Goal: Task Accomplishment & Management: Manage account settings

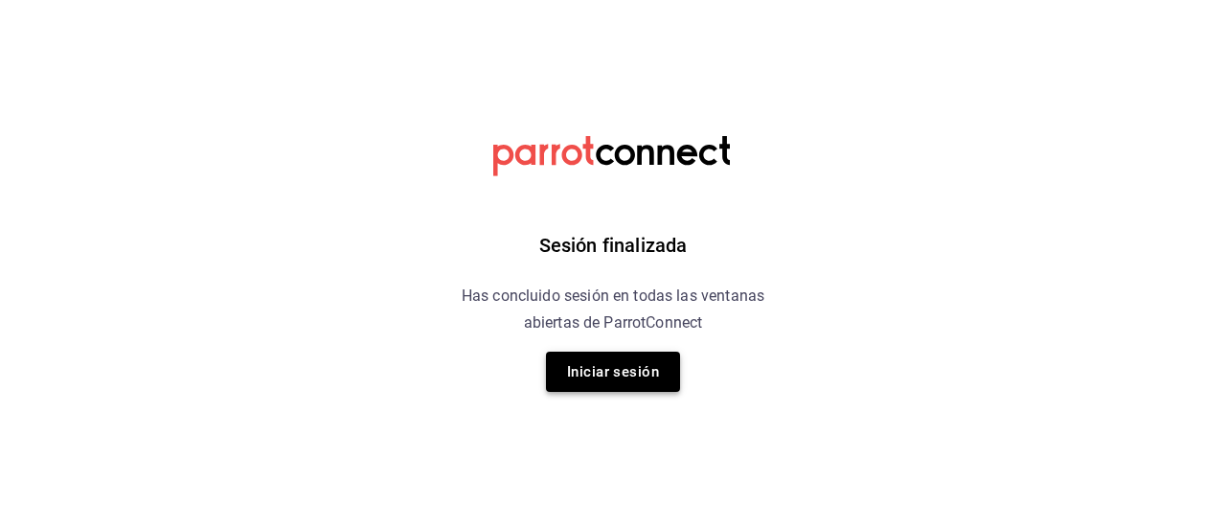
click at [601, 360] on button "Iniciar sesión" at bounding box center [613, 372] width 134 height 40
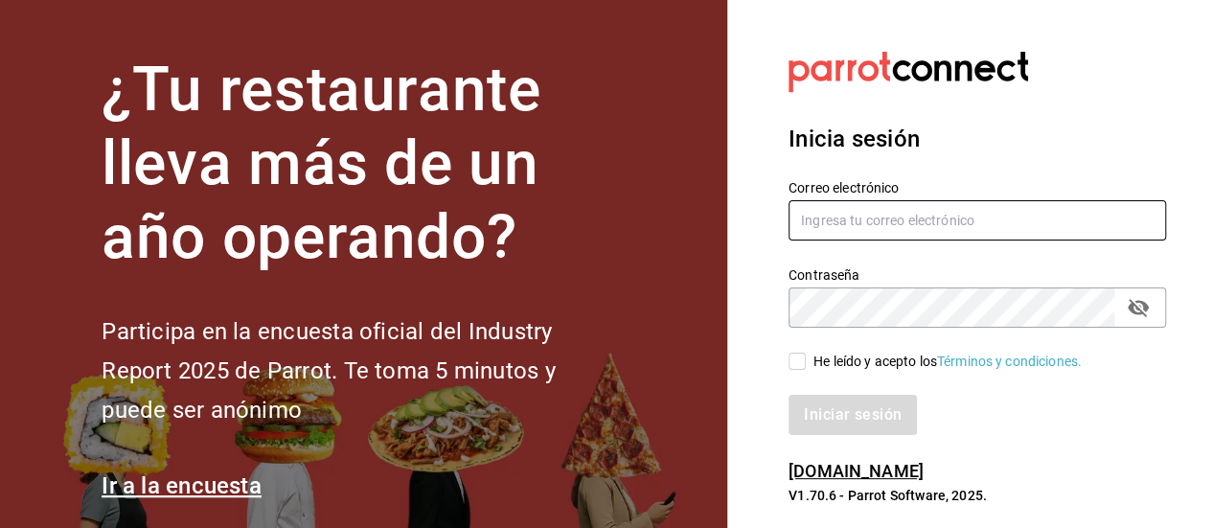
type input "[EMAIL_ADDRESS][DOMAIN_NAME]"
click at [798, 366] on input "He leído y acepto los Términos y condiciones." at bounding box center [796, 361] width 17 height 17
checkbox input "true"
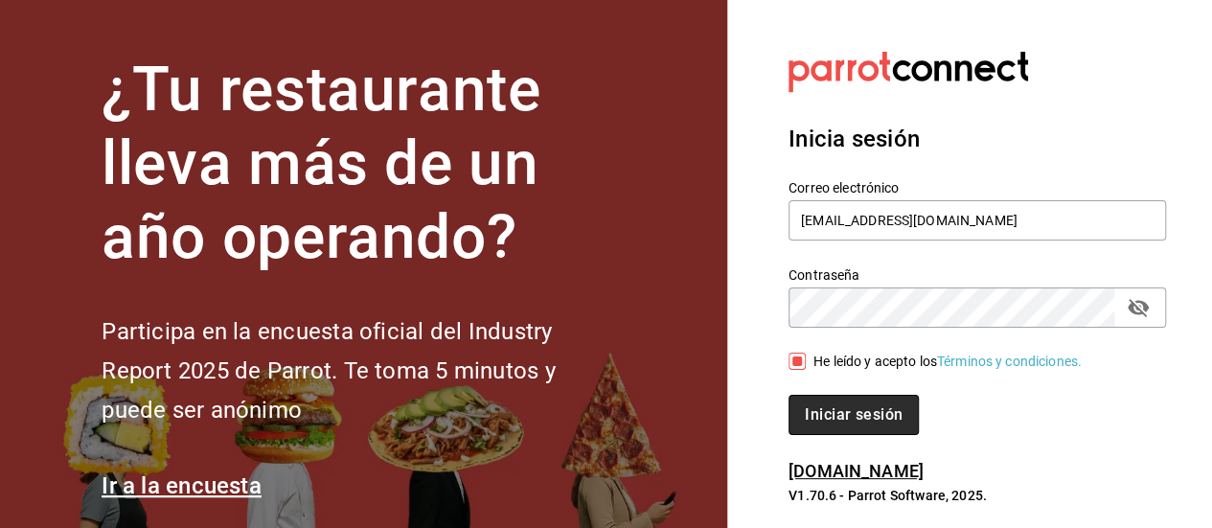
click at [821, 401] on button "Iniciar sesión" at bounding box center [853, 415] width 130 height 40
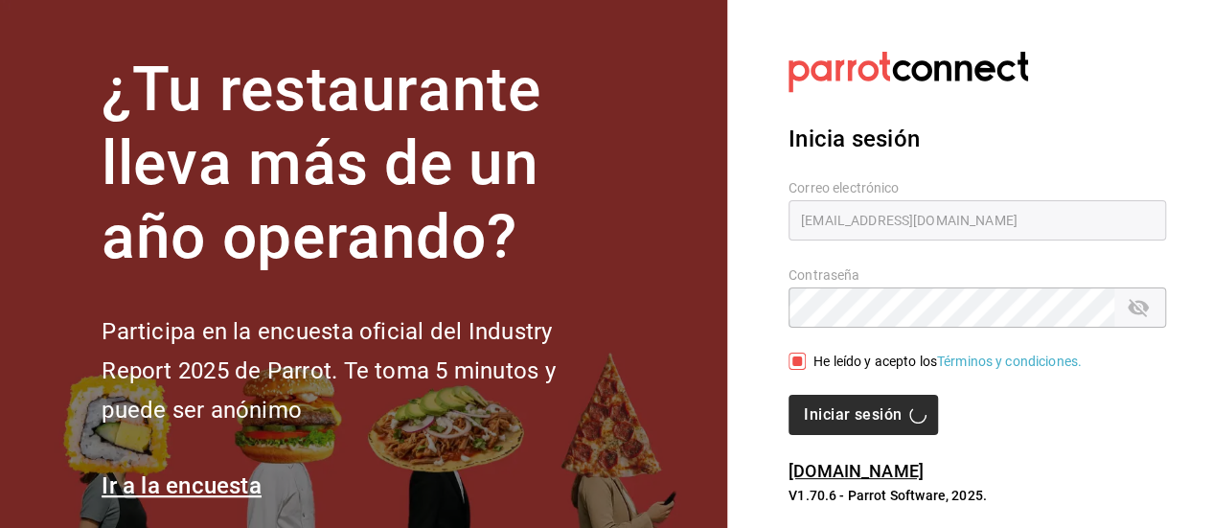
click at [821, 401] on div "Iniciar sesión" at bounding box center [976, 415] width 377 height 40
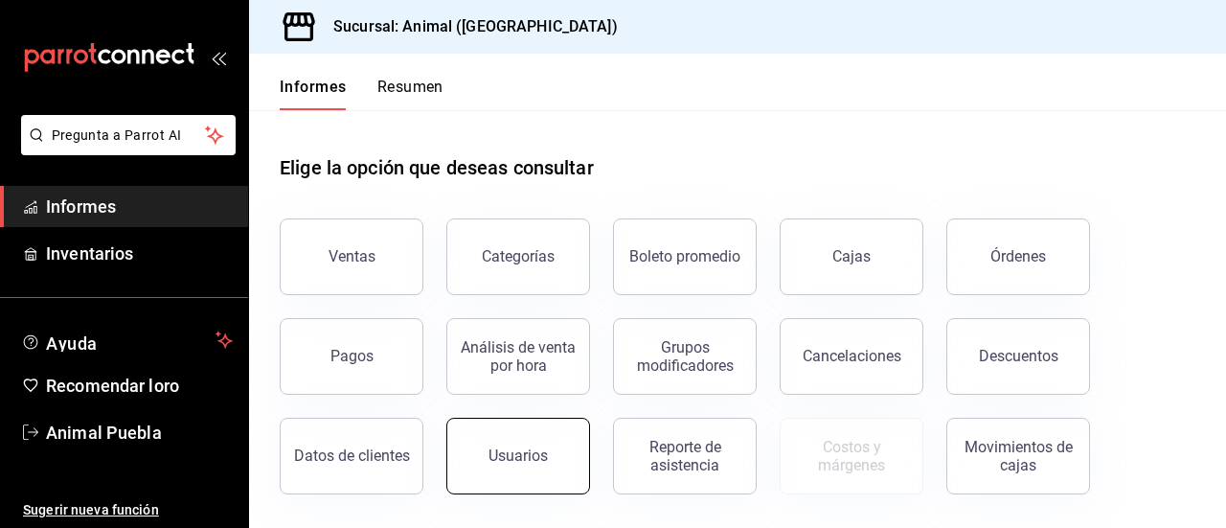
click at [548, 428] on button "Usuarios" at bounding box center [518, 456] width 144 height 77
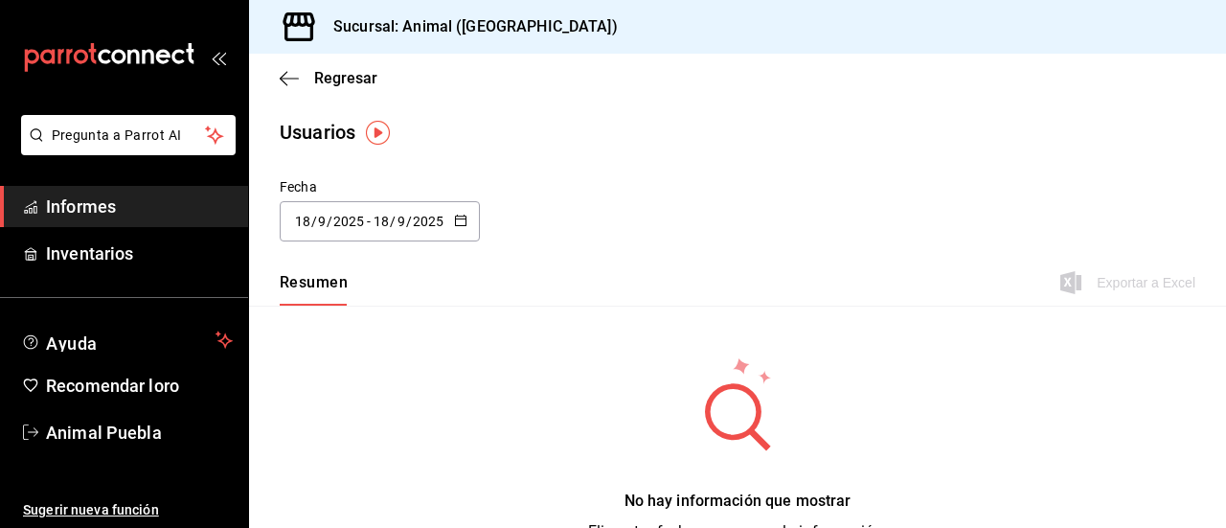
click at [451, 225] on div "[DATE] [DATE] - [DATE] [DATE]" at bounding box center [380, 221] width 200 height 40
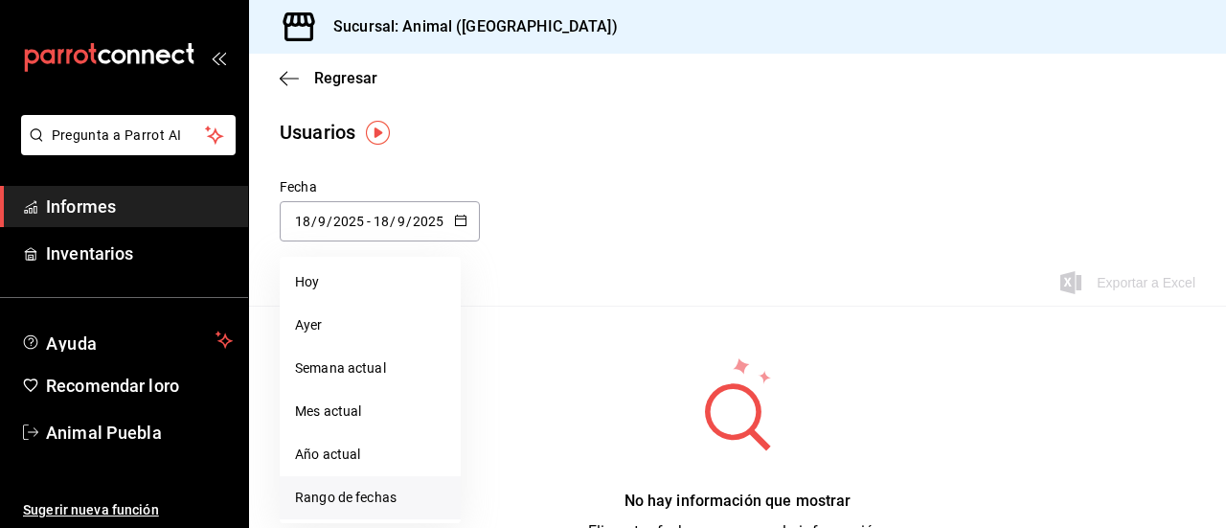
click at [376, 490] on font "Rango de fechas" at bounding box center [346, 497] width 102 height 15
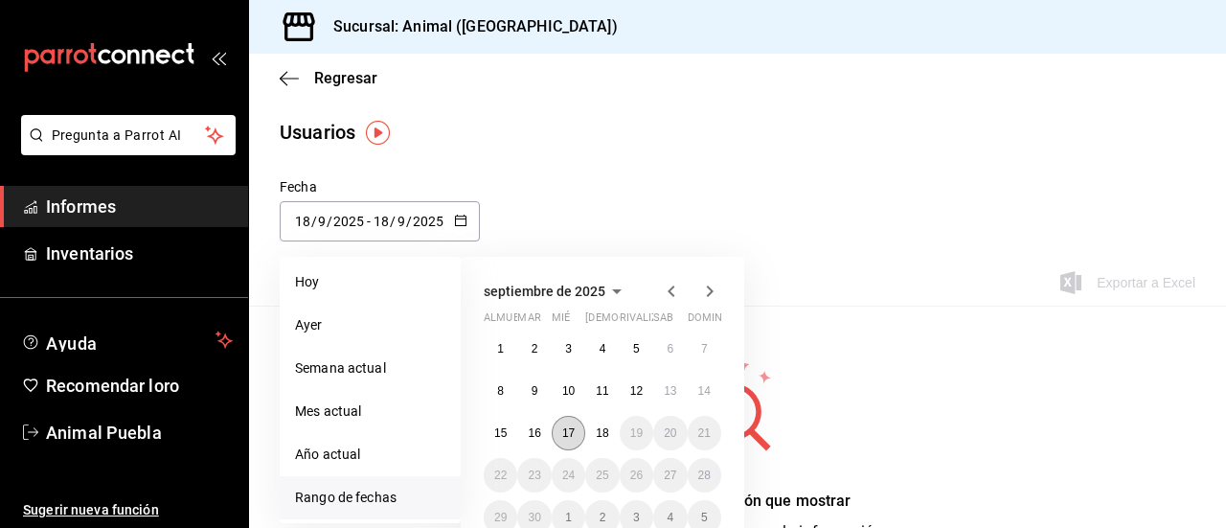
click at [559, 430] on button "17" at bounding box center [569, 433] width 34 height 34
click at [594, 428] on button "18" at bounding box center [602, 433] width 34 height 34
type input "[DATE]"
type input "17"
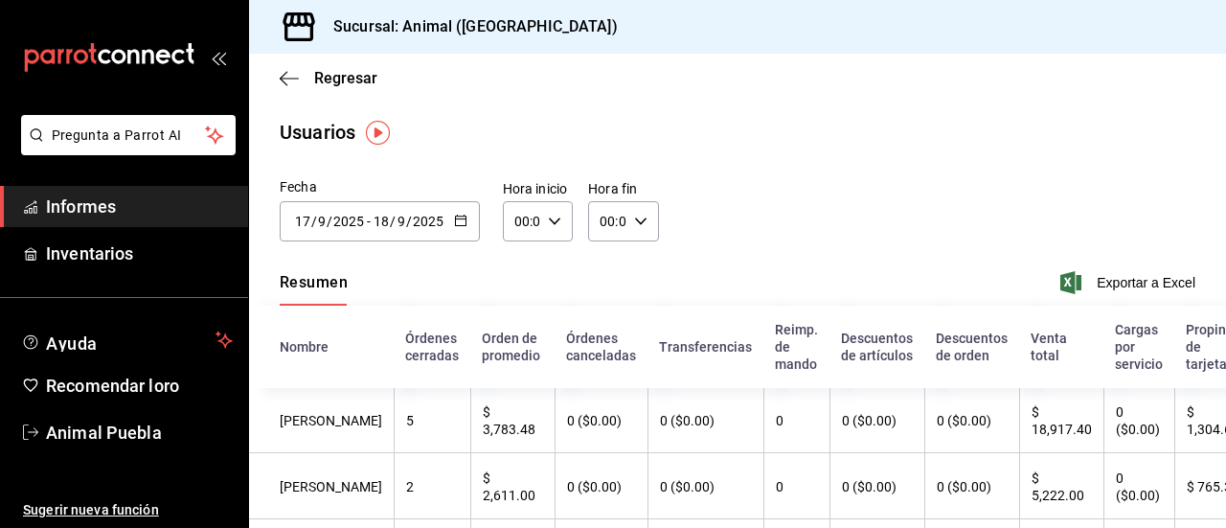
click at [594, 428] on th "0 ($0.00)" at bounding box center [601, 421] width 93 height 66
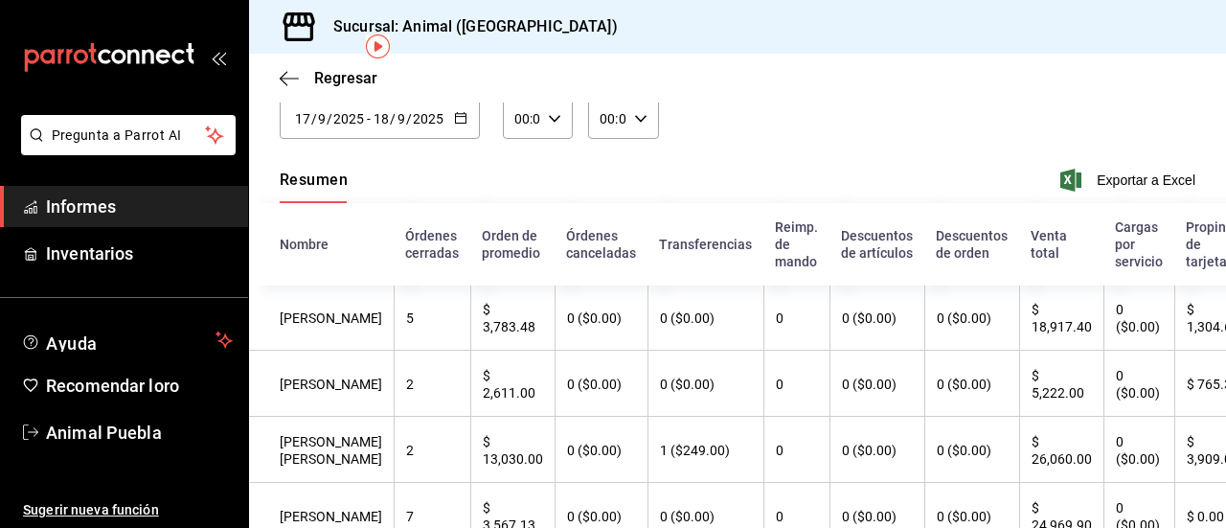
scroll to position [64, 0]
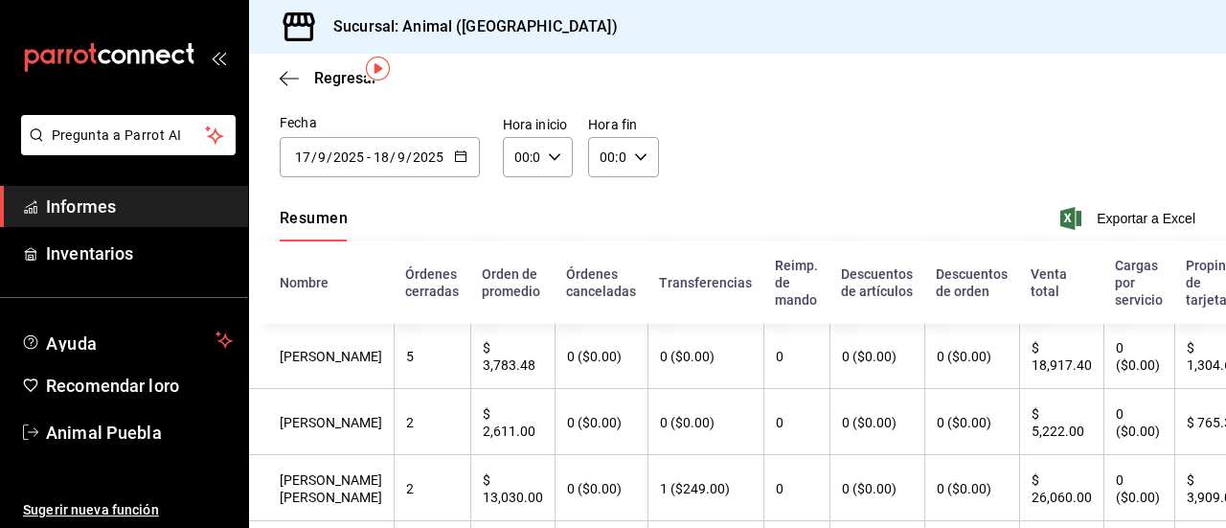
click at [199, 205] on span "Informes" at bounding box center [139, 207] width 187 height 26
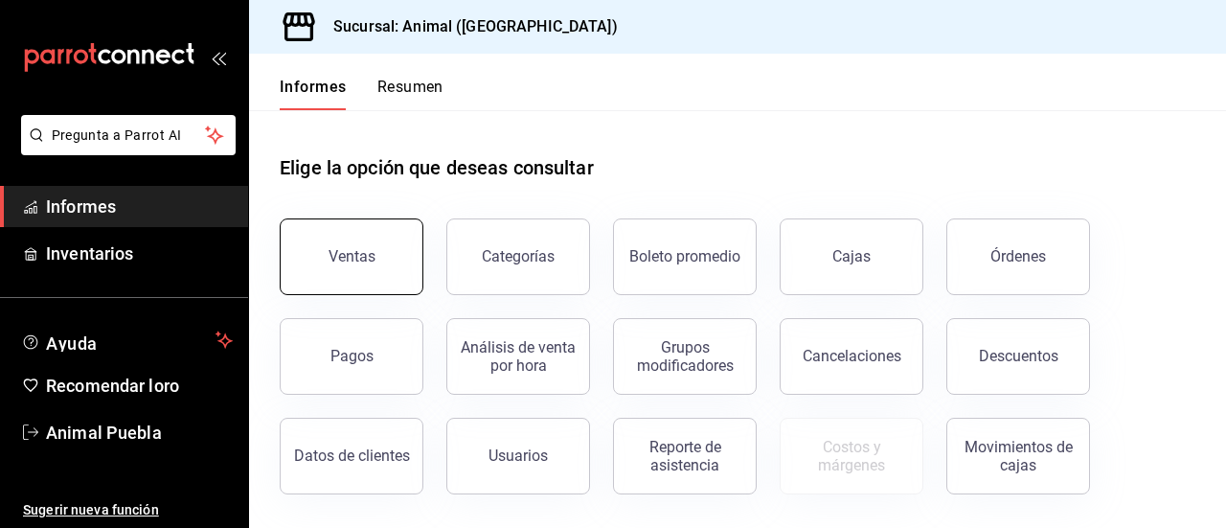
click at [347, 263] on font "Ventas" at bounding box center [352, 256] width 47 height 18
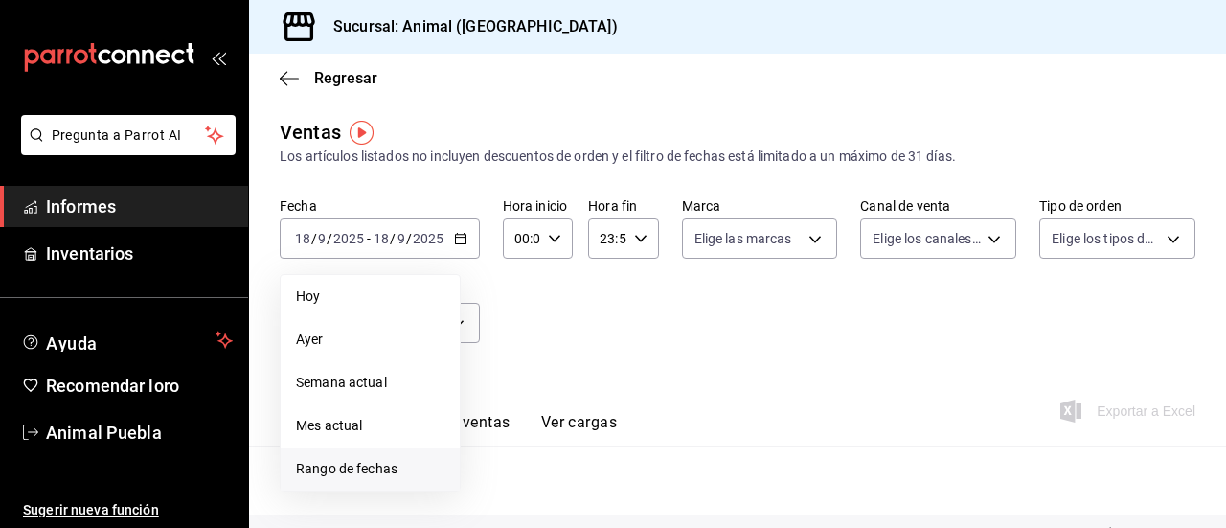
click at [404, 460] on span "Rango de fechas" at bounding box center [370, 469] width 148 height 20
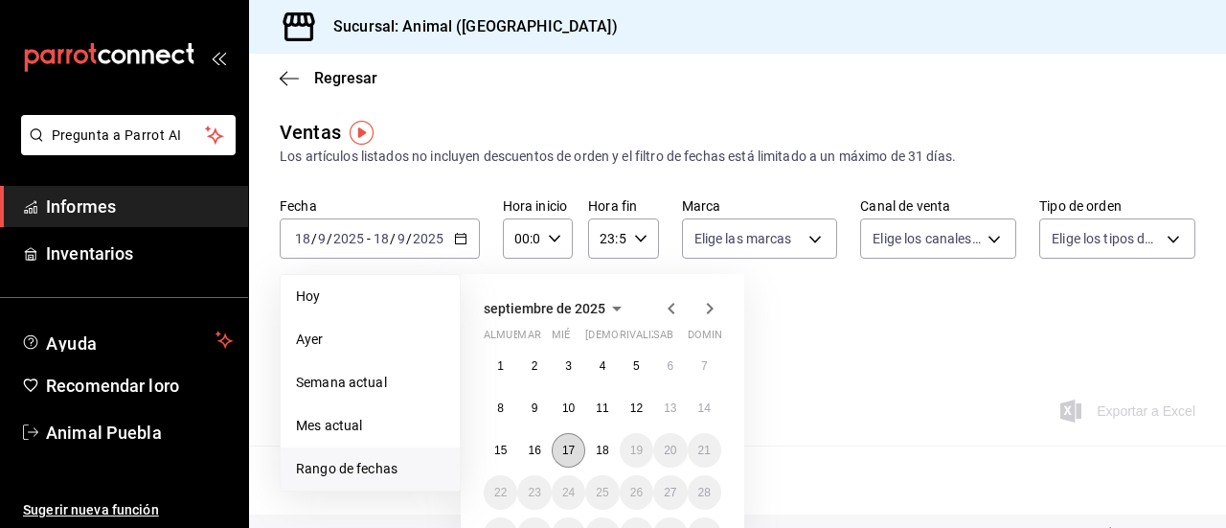
click at [570, 445] on font "17" at bounding box center [568, 450] width 12 height 13
click at [590, 445] on button "18" at bounding box center [602, 450] width 34 height 34
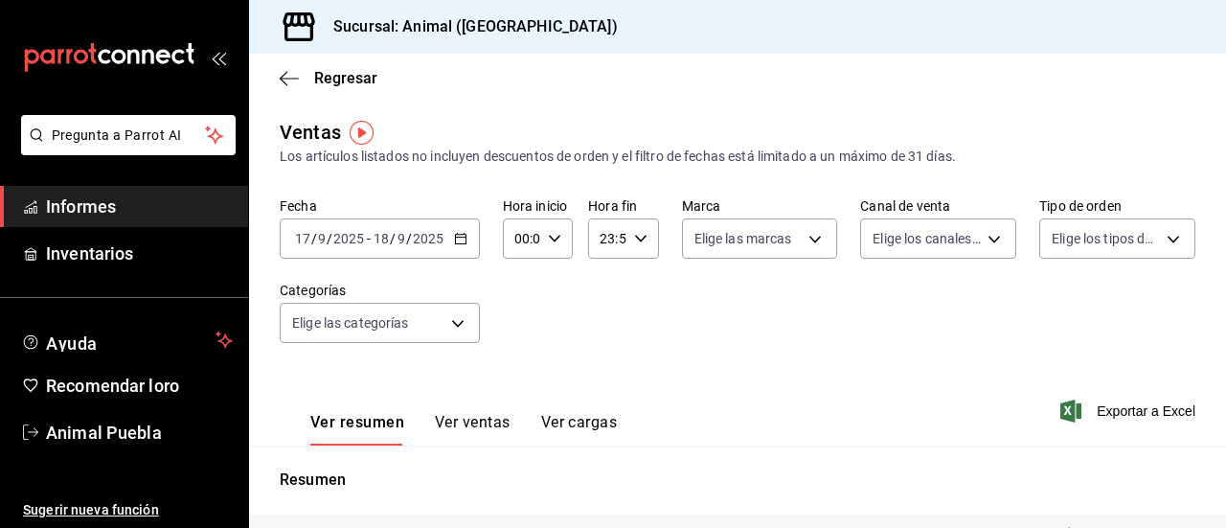
click at [557, 248] on div "00:00 Hora inicio" at bounding box center [538, 238] width 70 height 40
click at [519, 373] on font "02" at bounding box center [518, 379] width 15 height 15
type input "02:00"
click at [630, 240] on div at bounding box center [613, 264] width 1226 height 528
click at [634, 240] on icon "button" at bounding box center [640, 238] width 13 height 13
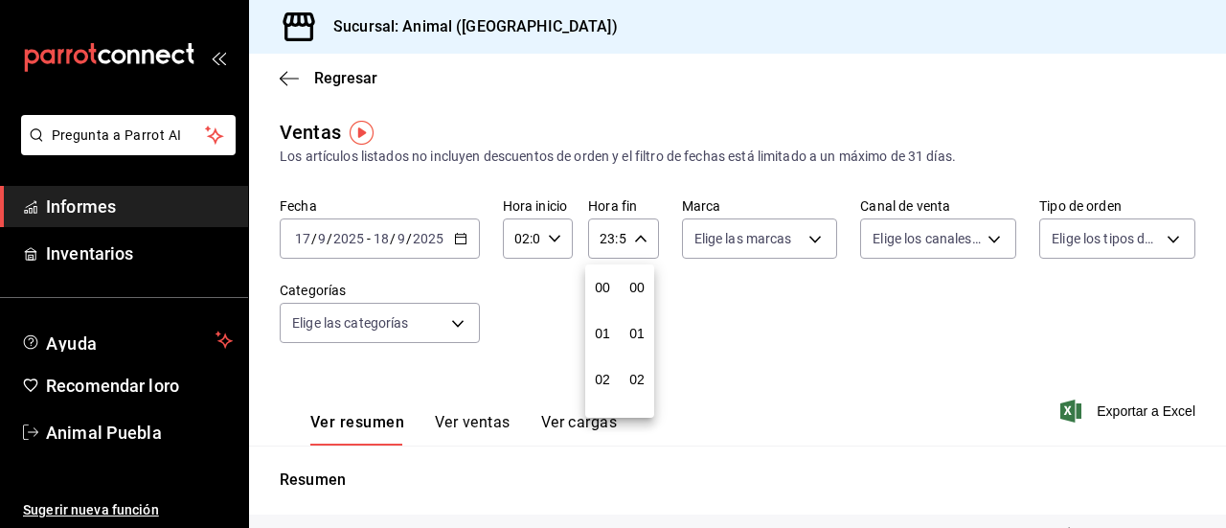
scroll to position [2606, 0]
click at [595, 303] on font "21" at bounding box center [602, 302] width 15 height 15
type input "21:59"
click at [603, 353] on font "03" at bounding box center [602, 348] width 15 height 15
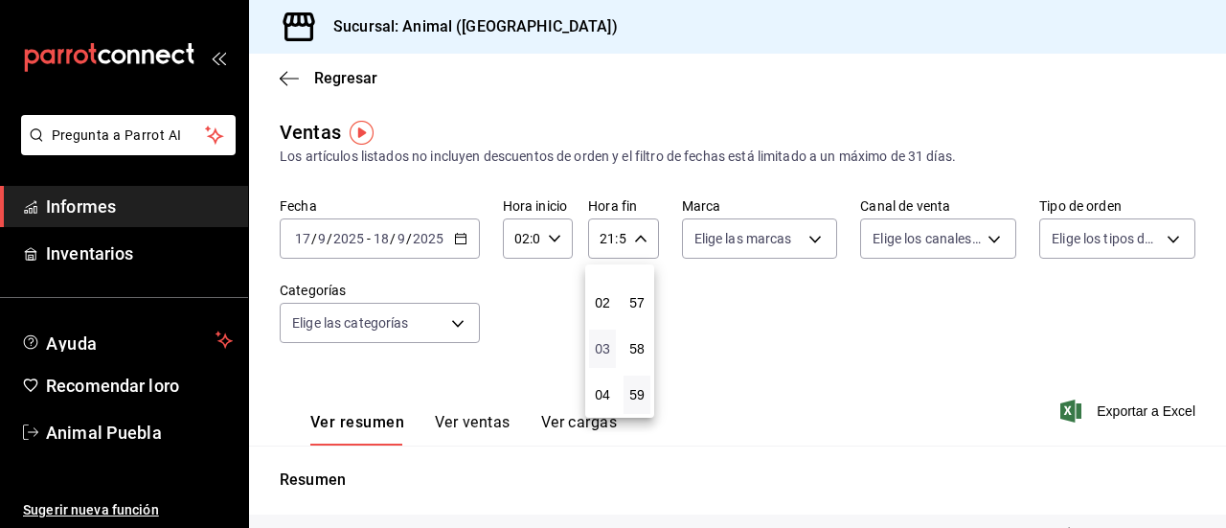
type input "03:59"
click at [807, 240] on div at bounding box center [613, 264] width 1226 height 528
drag, startPoint x: 807, startPoint y: 240, endPoint x: 776, endPoint y: 109, distance: 133.9
click at [776, 109] on main "Regresar Ventas Los artículos listados no incluyen descuentos de orden y el fil…" at bounding box center [737, 486] width 977 height 865
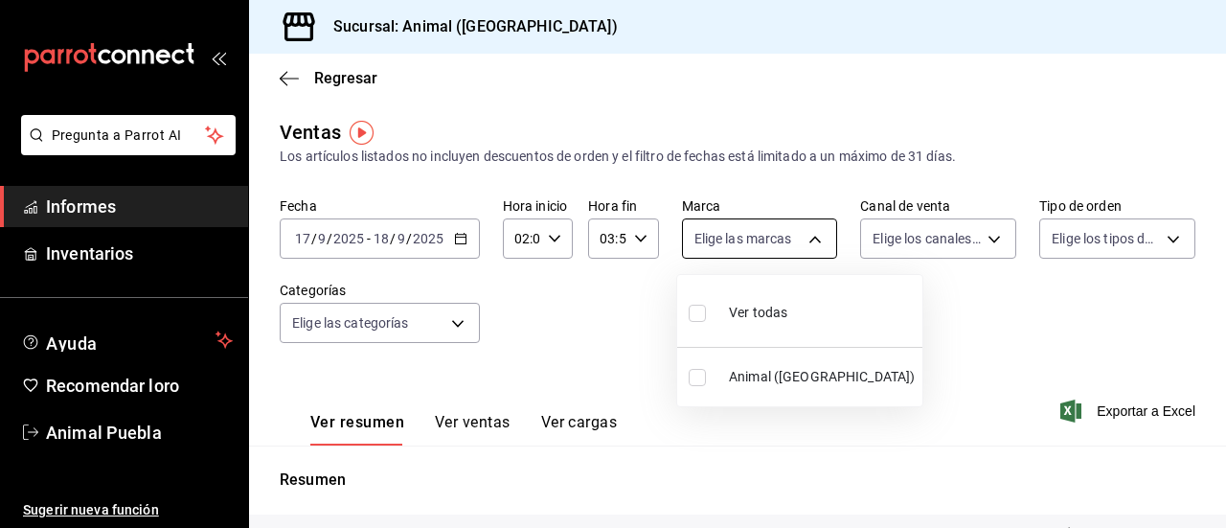
click at [807, 235] on body "Pregunta a Parrot AI Informes Inventarios Ayuda Recomendar loro Animal Puebla S…" at bounding box center [613, 264] width 1226 height 528
click at [696, 320] on input "checkbox" at bounding box center [697, 313] width 17 height 17
checkbox input "true"
type input "96838179-8fbb-4073-aae3-1789726318c8"
checkbox input "true"
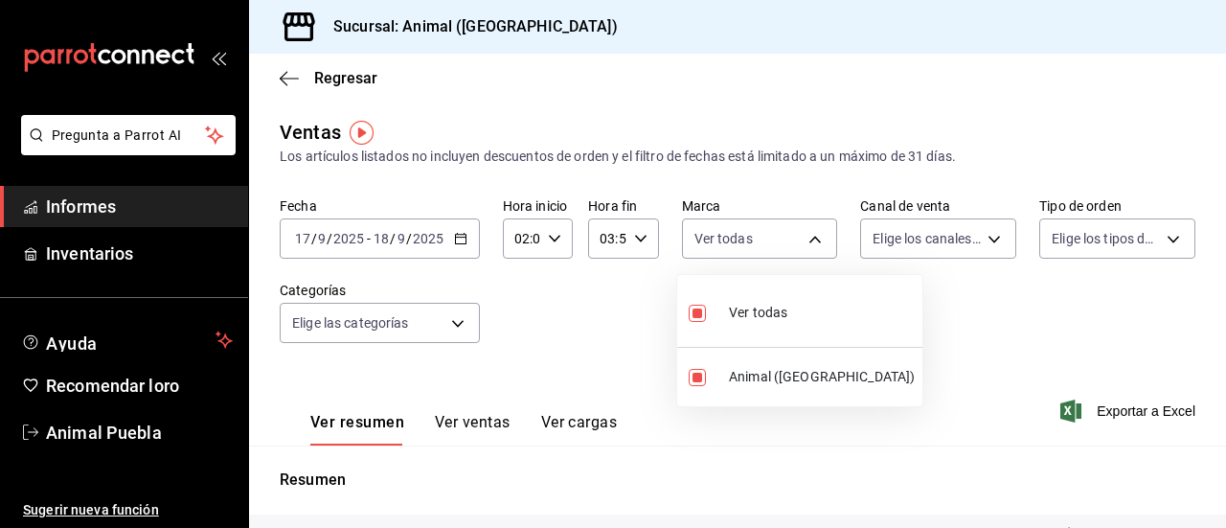
click at [979, 240] on div at bounding box center [613, 264] width 1226 height 528
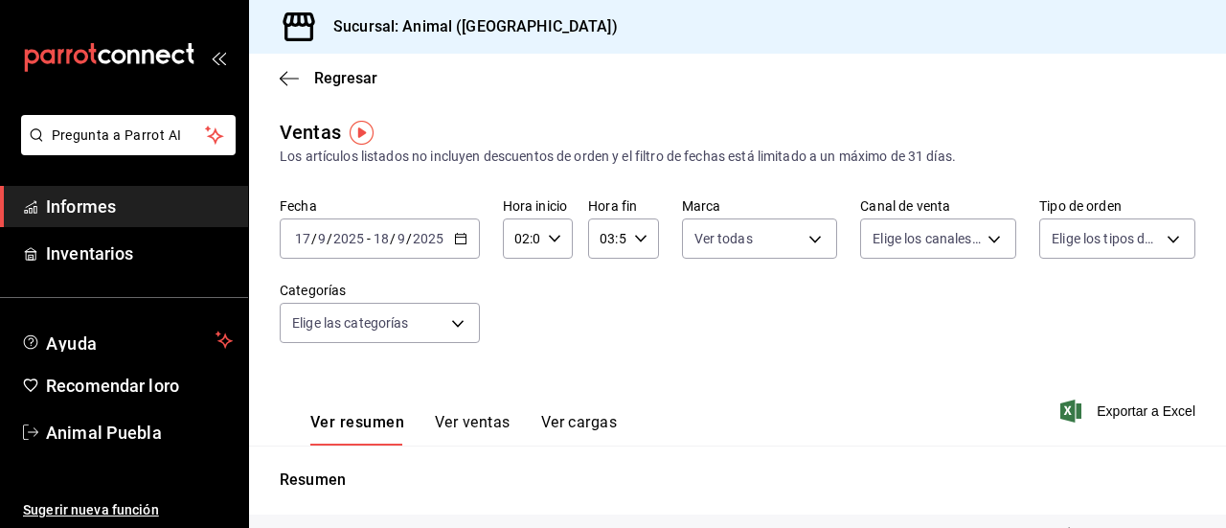
drag, startPoint x: 979, startPoint y: 240, endPoint x: 1017, endPoint y: 126, distance: 121.2
click at [1017, 126] on div "Ventas Los artículos listados no incluyen descuentos de orden y el filtro de fe…" at bounding box center [738, 142] width 916 height 49
click at [999, 246] on body "Pregunta a Parrot AI Informes Inventarios Ayuda Recomendar loro Animal Puebla S…" at bounding box center [613, 264] width 1226 height 528
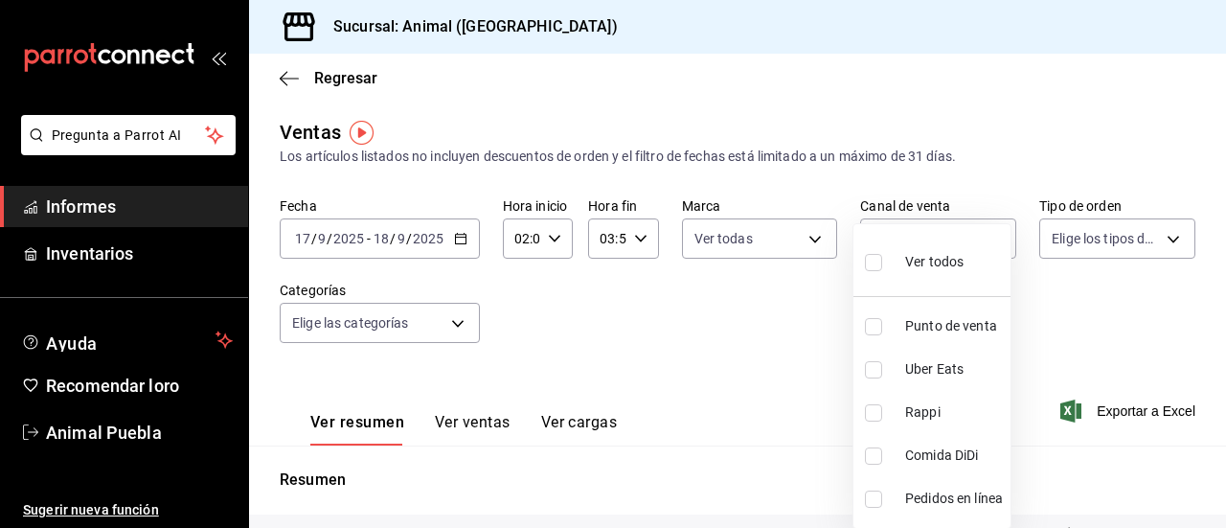
click at [866, 263] on input "checkbox" at bounding box center [873, 262] width 17 height 17
checkbox input "true"
type input "PARROT,UBER_EATS,RAPPI,DIDI_FOOD,ONLINE"
checkbox input "true"
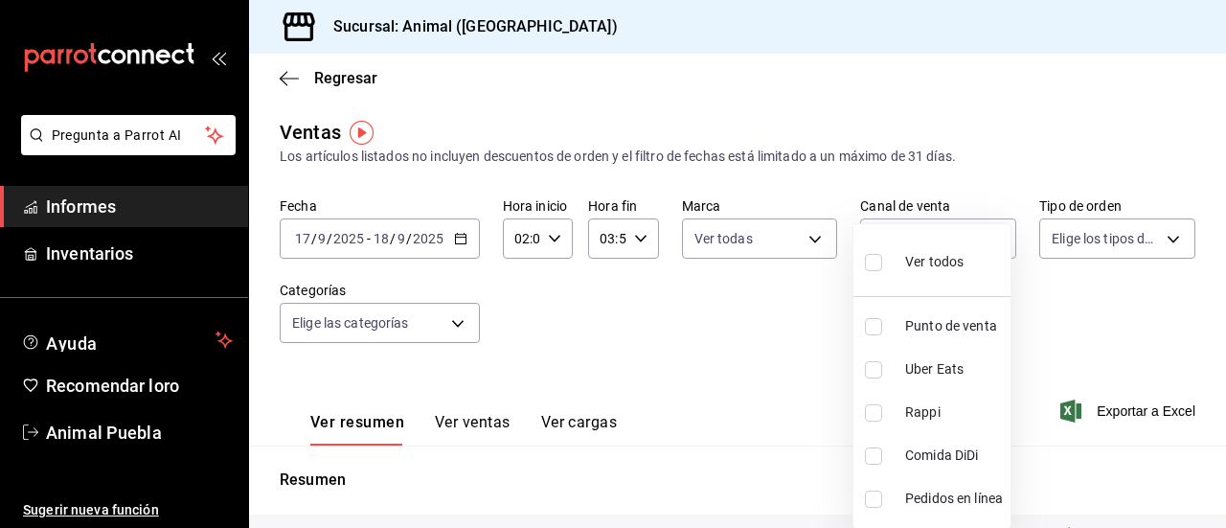
checkbox input "true"
click at [1166, 233] on div at bounding box center [613, 264] width 1226 height 528
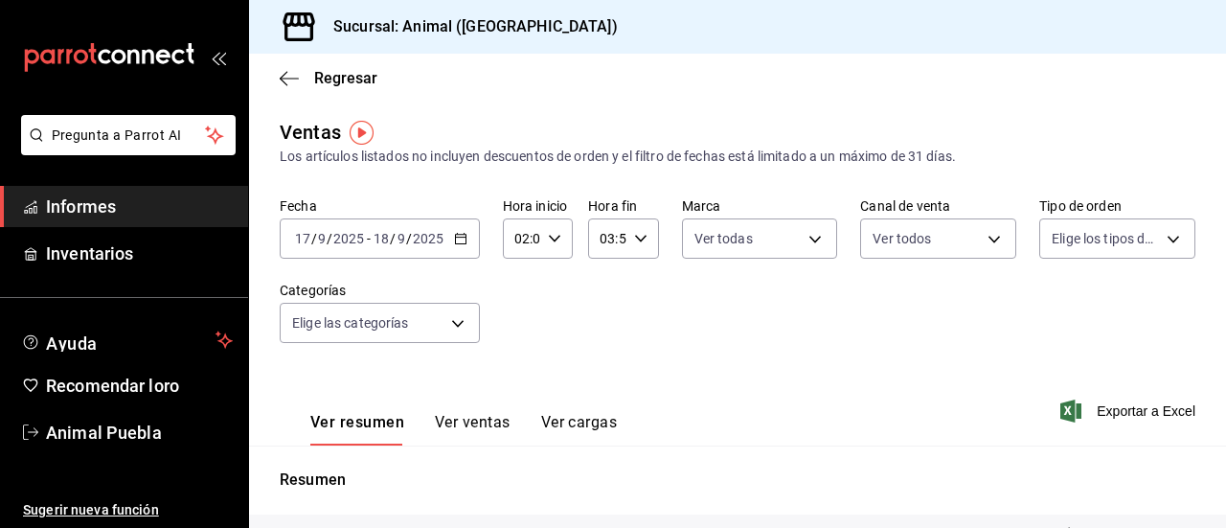
click at [1166, 233] on body "Pregunta a Parrot AI Informes Inventarios Ayuda Recomendar loro Animal Puebla S…" at bounding box center [613, 264] width 1226 height 528
click at [1045, 318] on input "checkbox" at bounding box center [1048, 313] width 17 height 17
checkbox input "true"
type input "89cc3392-1a89-49ed-91c4-e66ea58282e1,025cf6ae-25b7-4698-bb98-3d77af74a196,EXTER…"
checkbox input "true"
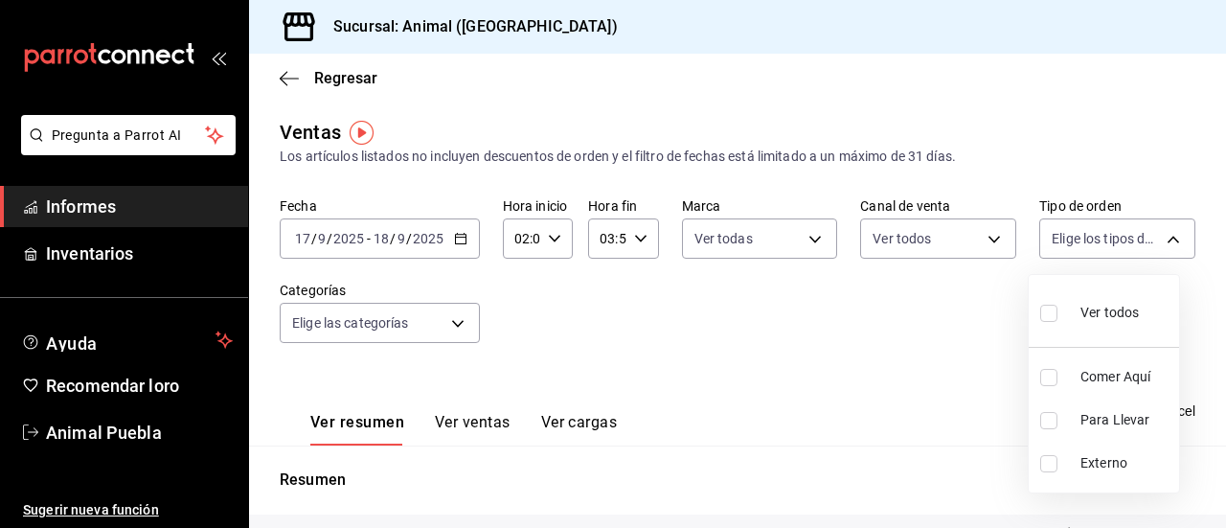
checkbox input "true"
click at [461, 323] on div at bounding box center [613, 264] width 1226 height 528
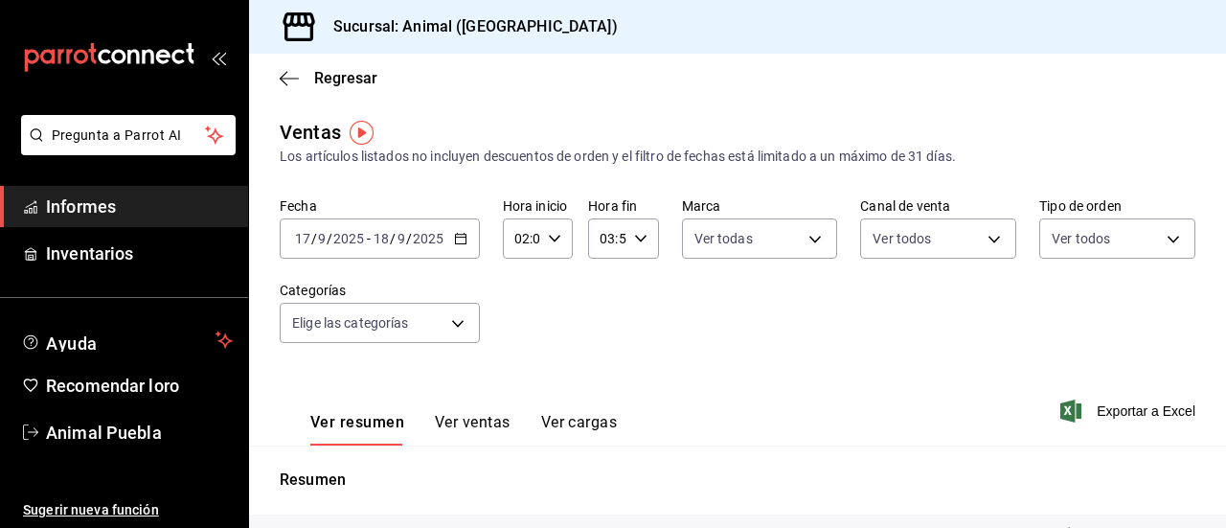
click at [461, 323] on body "Pregunta a Parrot AI Informes Inventarios Ayuda Recomendar loro Animal Puebla S…" at bounding box center [613, 264] width 1226 height 528
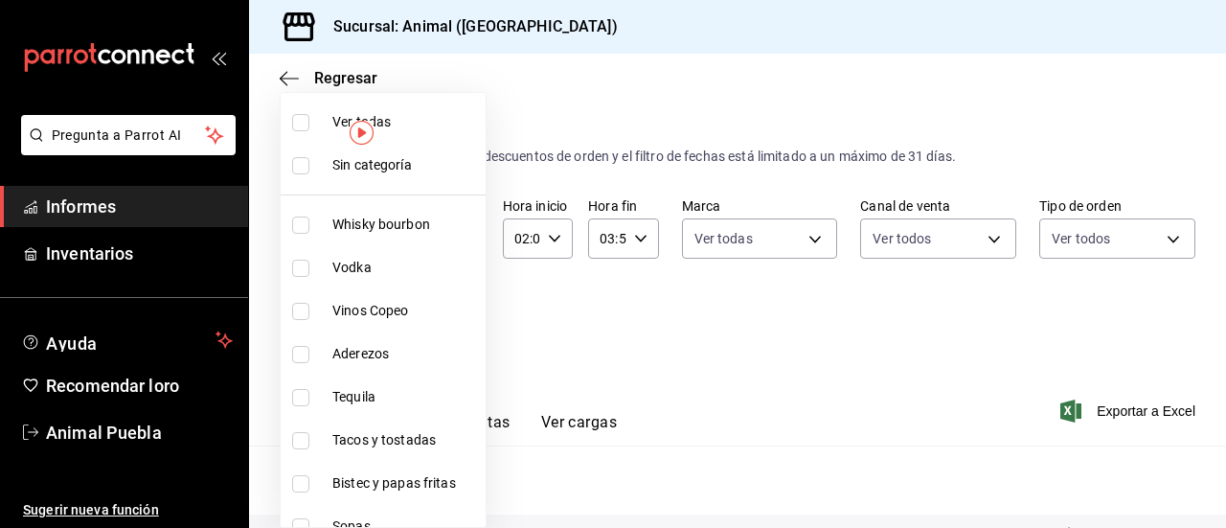
click at [295, 123] on input "checkbox" at bounding box center [300, 122] width 17 height 17
checkbox input "true"
type input "696422f3-042f-4992-a796-20cec1d2addd,ab2f2cdd-2d2d-455a-bd59-969ed93fbee5,5744a…"
checkbox input "true"
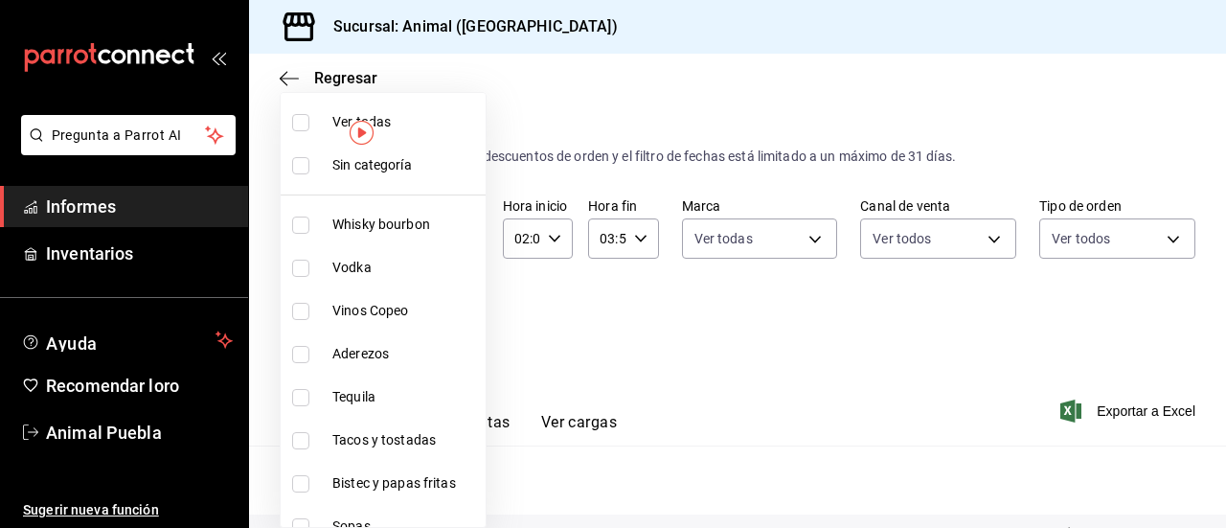
checkbox input "true"
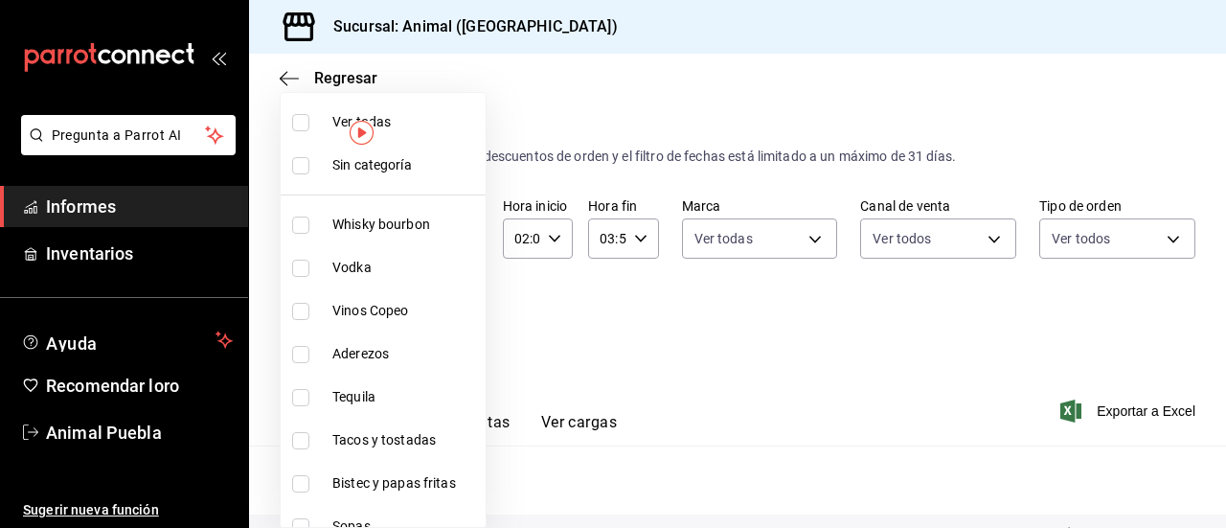
checkbox input "true"
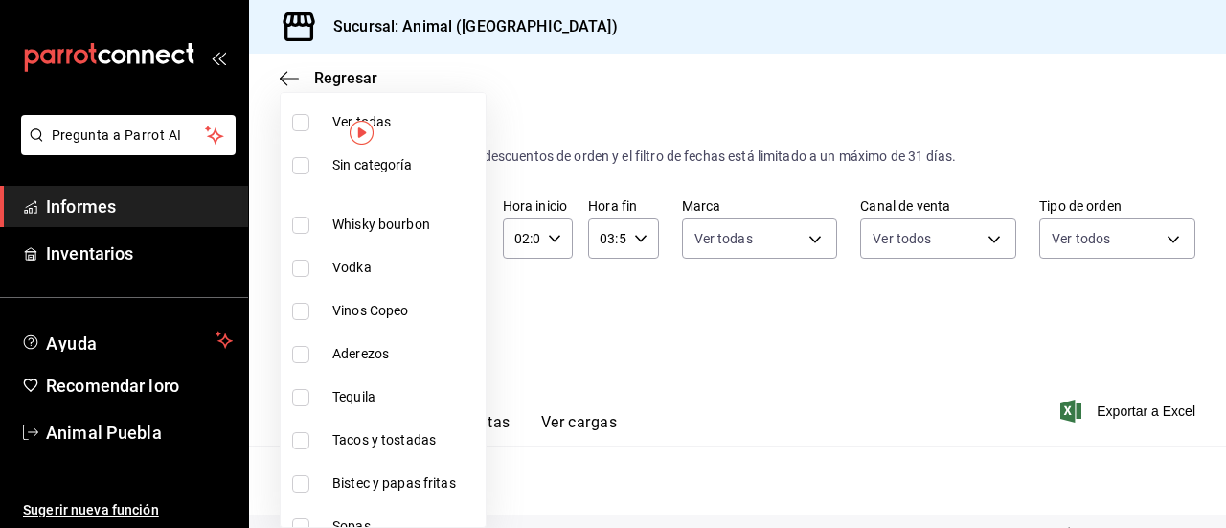
checkbox input "true"
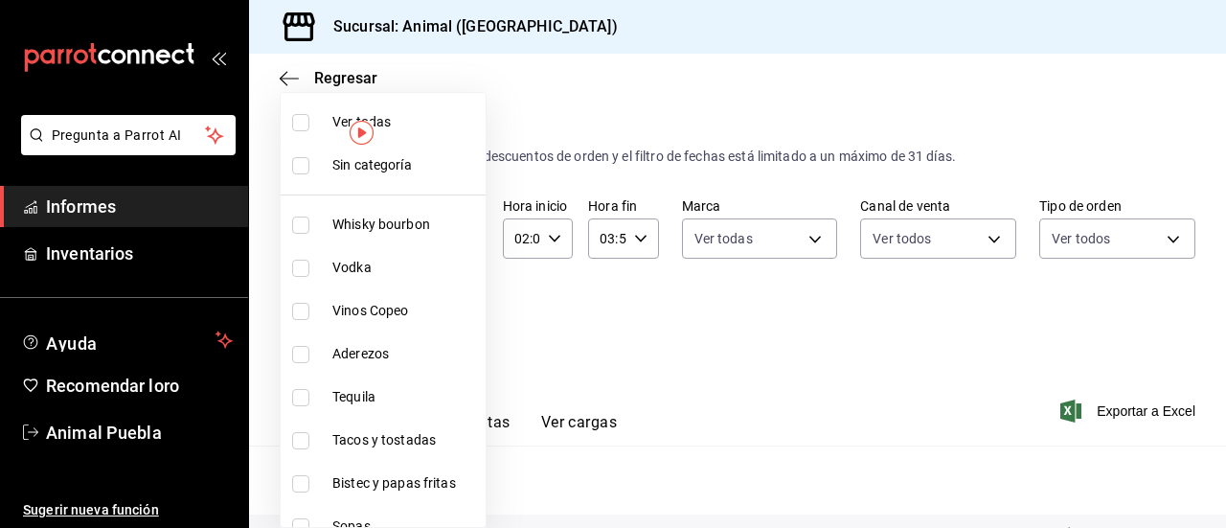
checkbox input "true"
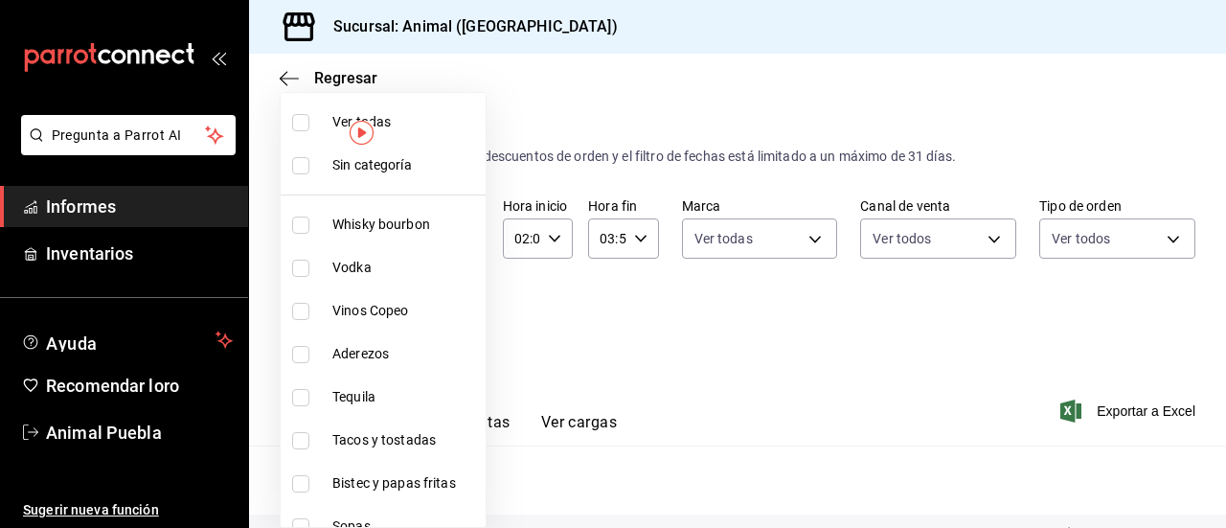
checkbox input "true"
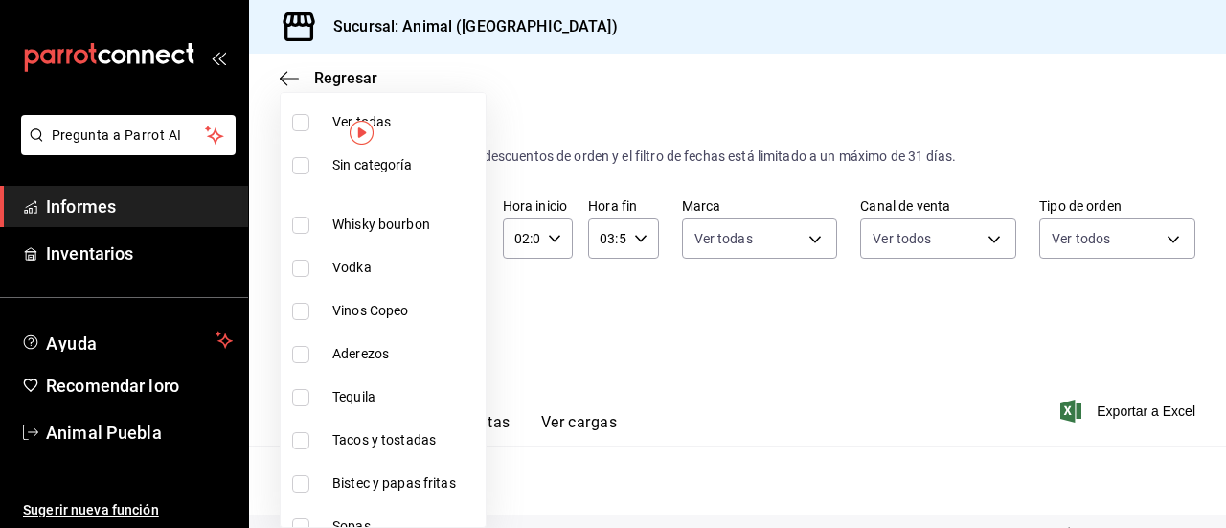
checkbox input "true"
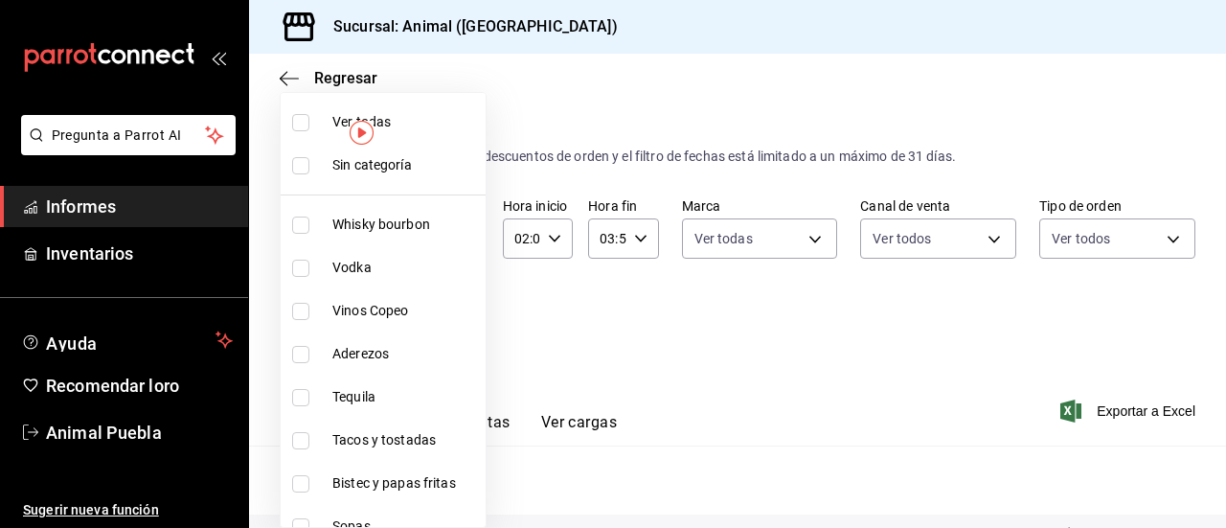
checkbox input "true"
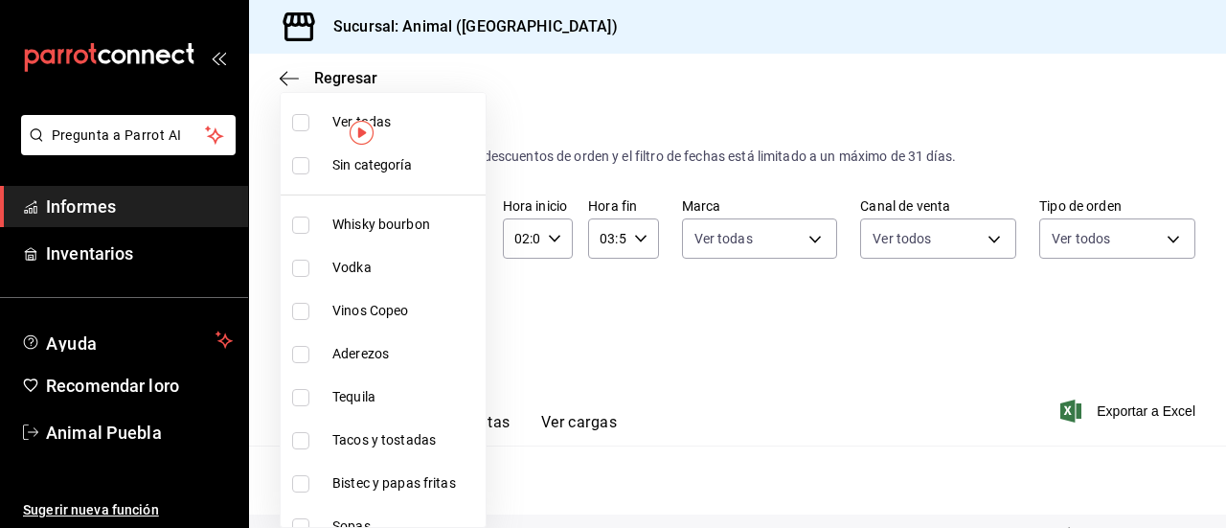
checkbox input "true"
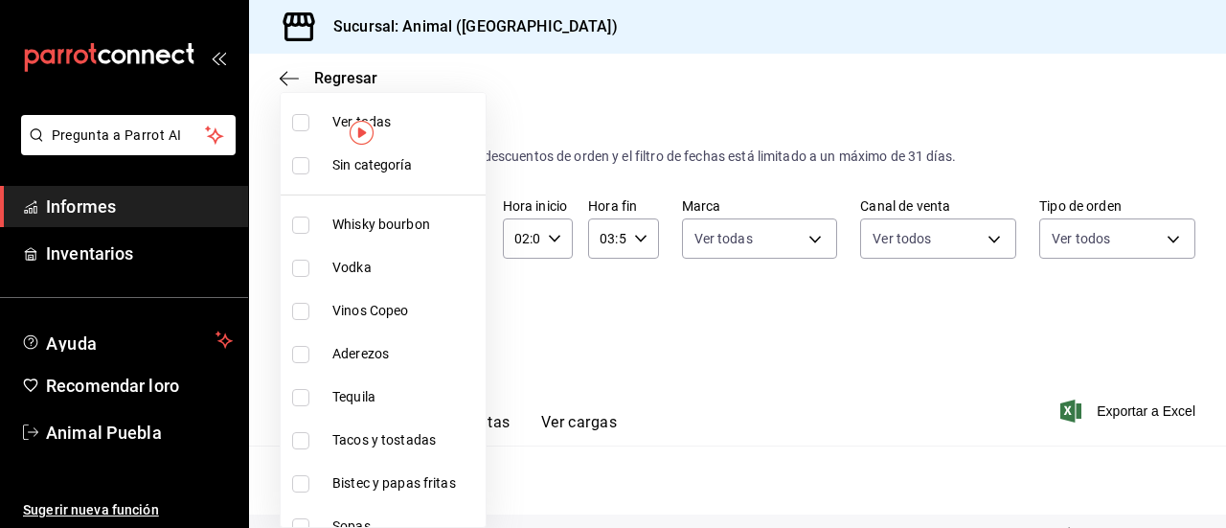
checkbox input "true"
click at [559, 309] on div at bounding box center [613, 264] width 1226 height 528
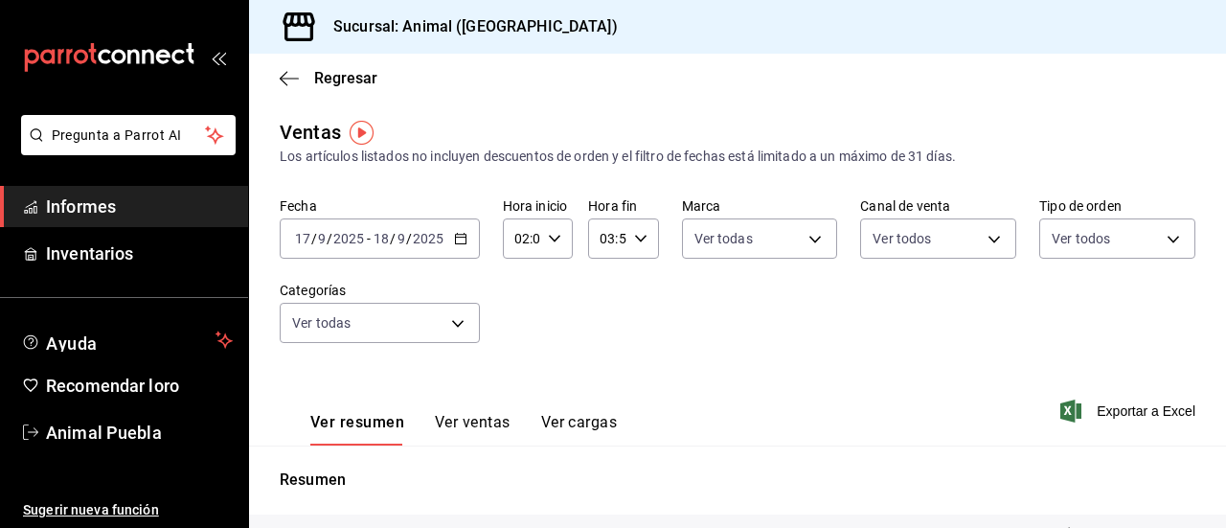
click at [483, 422] on font "Ver ventas" at bounding box center [473, 422] width 76 height 18
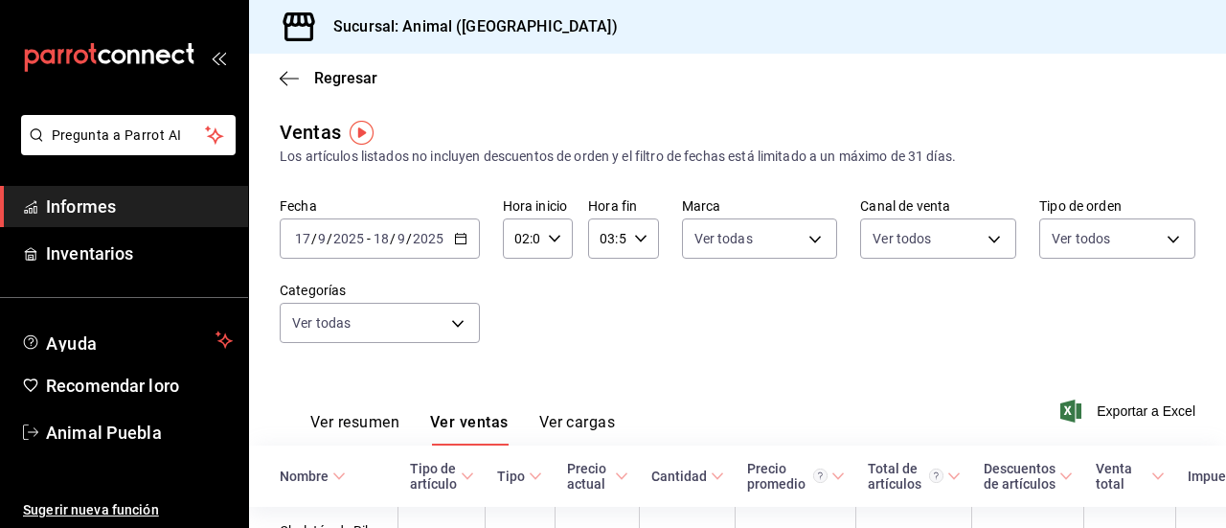
click at [486, 507] on th "Tipo" at bounding box center [521, 475] width 70 height 61
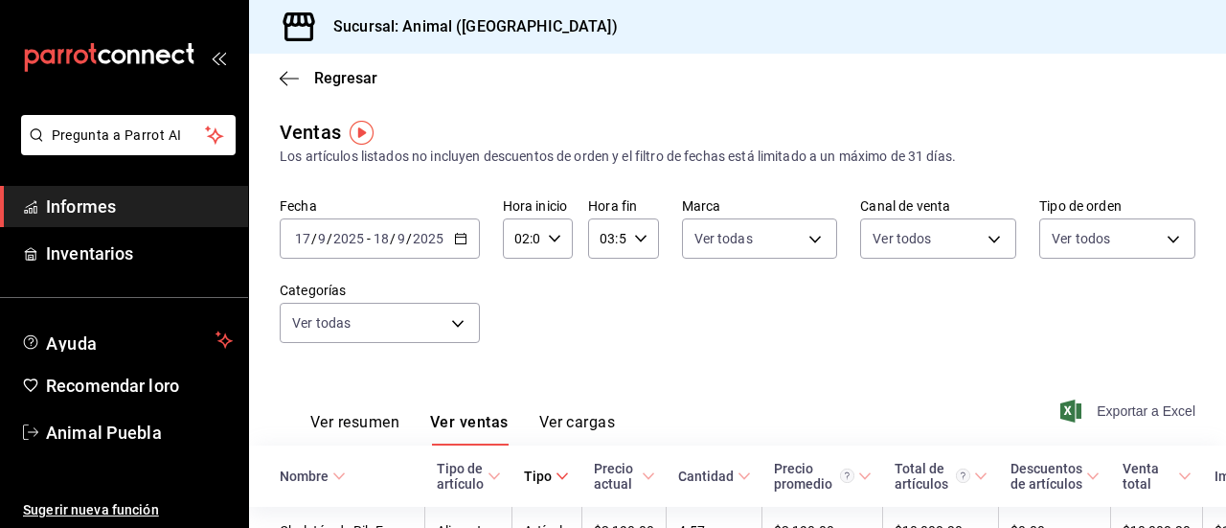
click at [1140, 403] on font "Exportar a Excel" at bounding box center [1146, 410] width 99 height 15
click at [1099, 418] on font "Exportar a Excel" at bounding box center [1146, 410] width 99 height 15
click at [1130, 417] on font "Exportar a Excel" at bounding box center [1146, 410] width 99 height 15
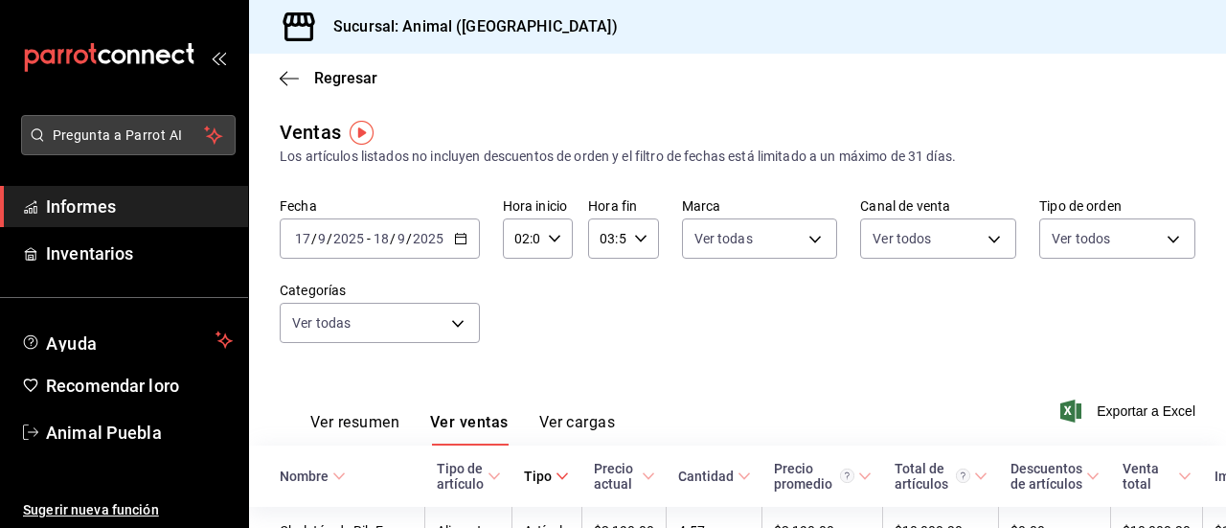
click at [185, 146] on button "Pregunta a Parrot AI" at bounding box center [128, 135] width 215 height 40
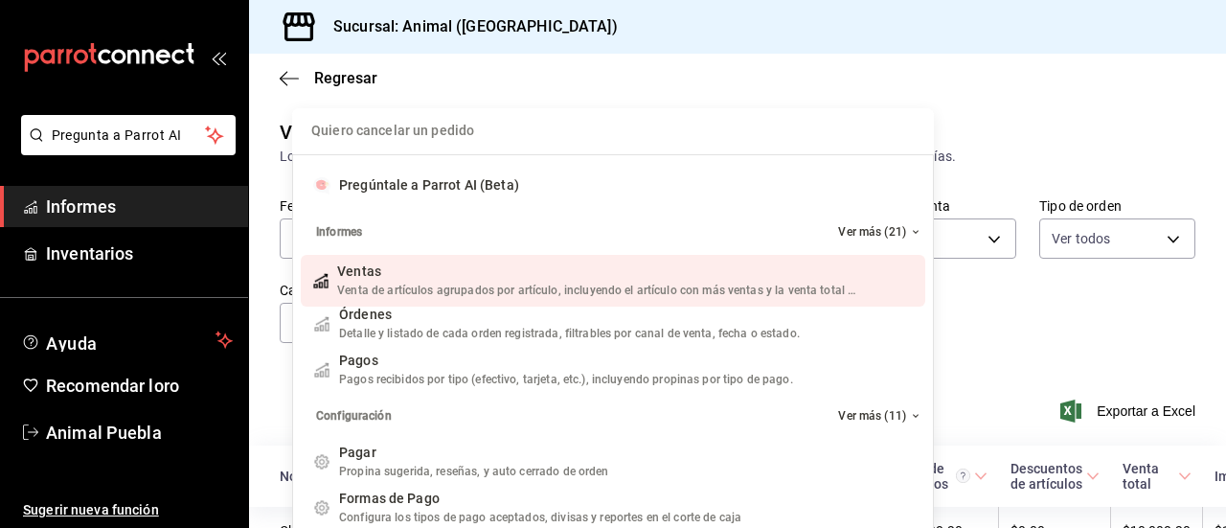
click at [195, 190] on div "Quiero cancelar un pedido Pregúntale a Parrot AI (Beta) Informes Ver más (21) V…" at bounding box center [613, 264] width 1226 height 528
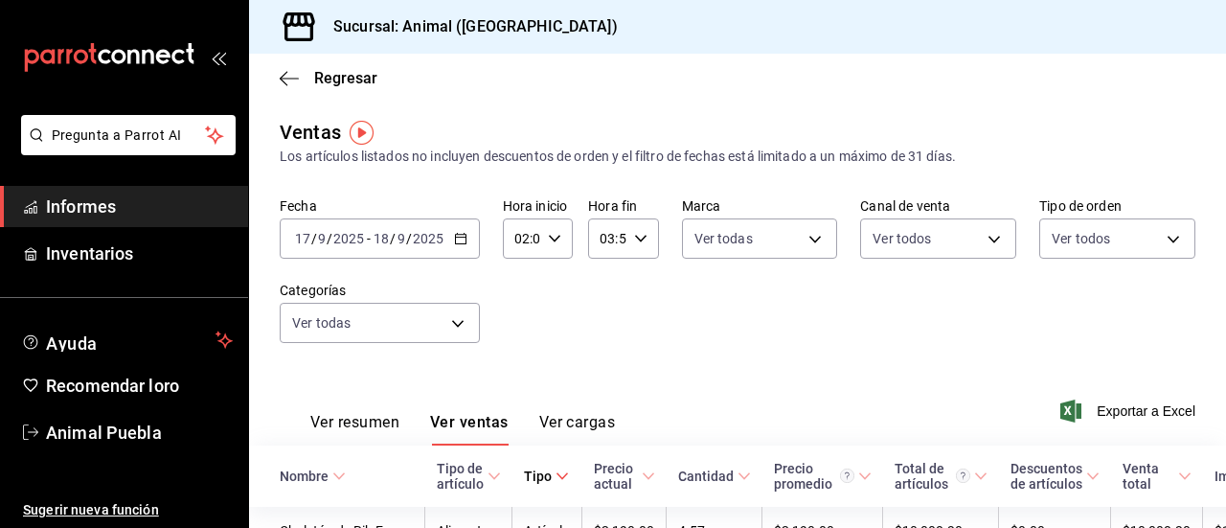
click at [194, 205] on span "Informes" at bounding box center [139, 207] width 187 height 26
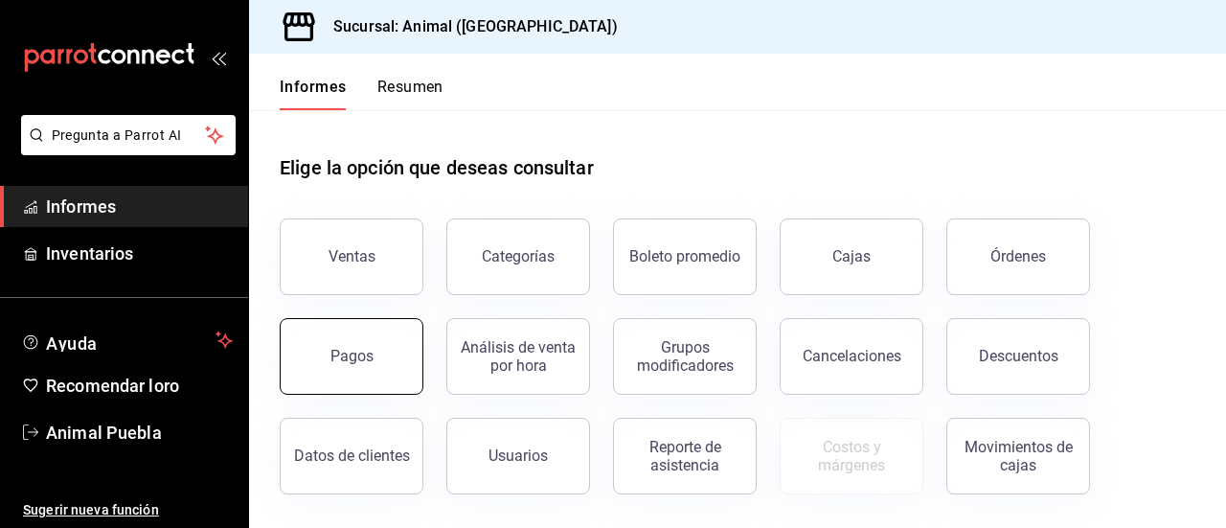
click at [365, 336] on button "Pagos" at bounding box center [352, 356] width 144 height 77
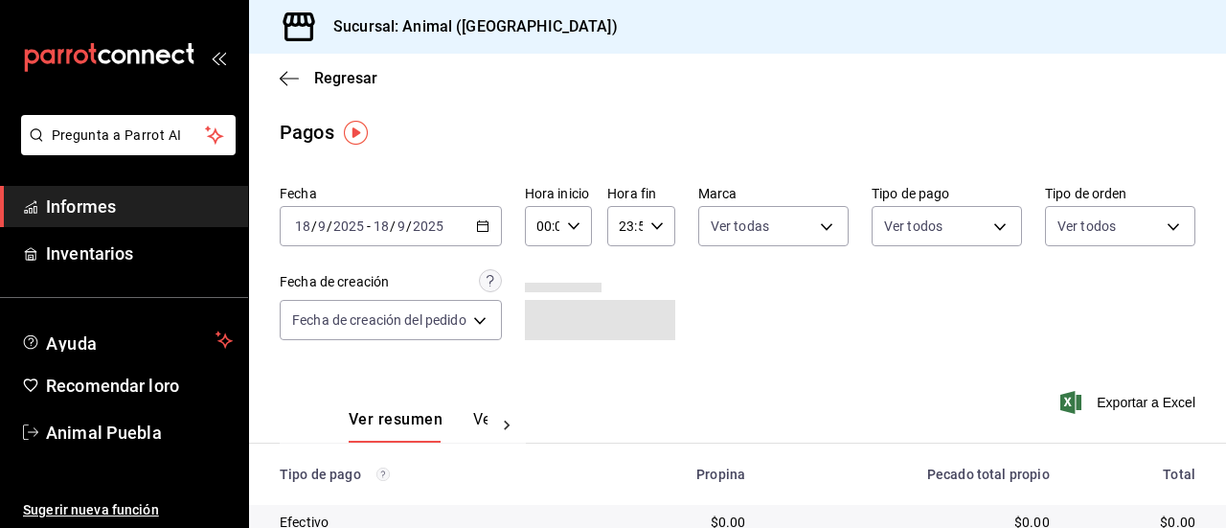
click at [480, 233] on div "[DATE] [DATE] - [DATE] [DATE]" at bounding box center [391, 226] width 222 height 40
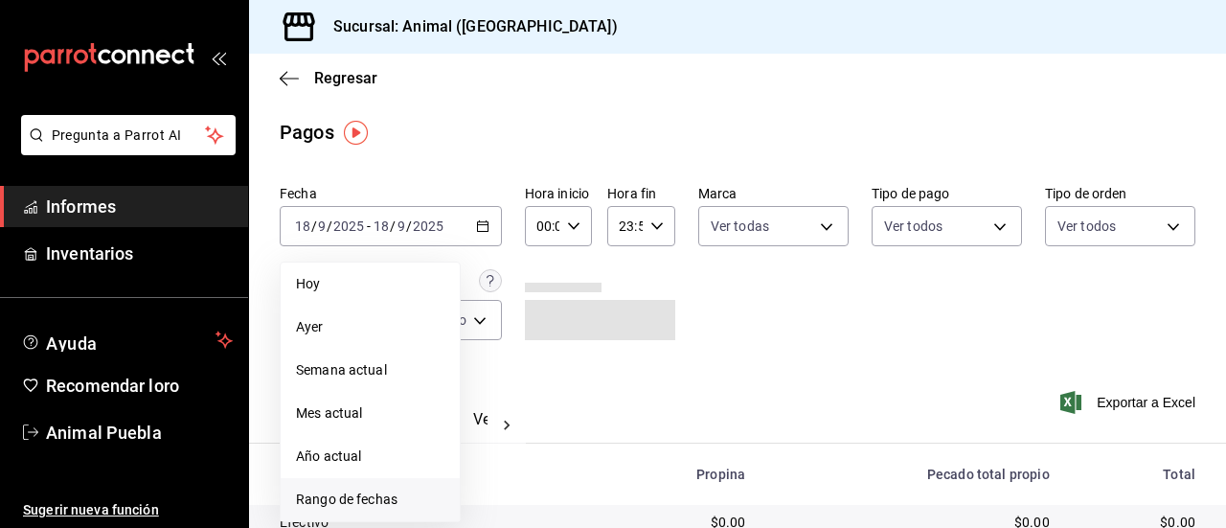
click at [404, 503] on span "Rango de fechas" at bounding box center [370, 500] width 148 height 20
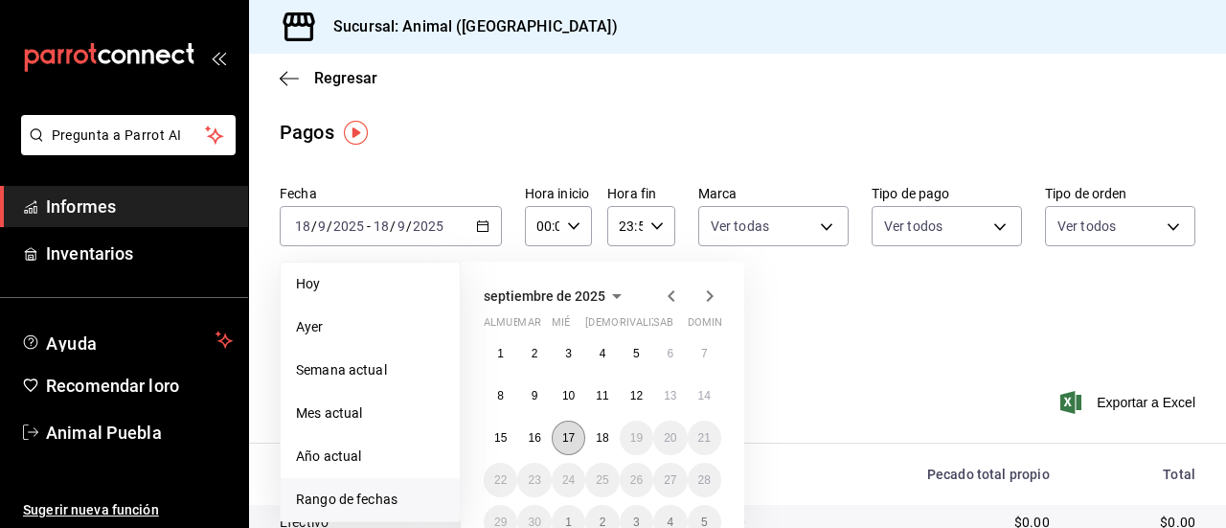
click at [573, 443] on font "17" at bounding box center [568, 437] width 12 height 13
click at [594, 437] on button "18" at bounding box center [602, 438] width 34 height 34
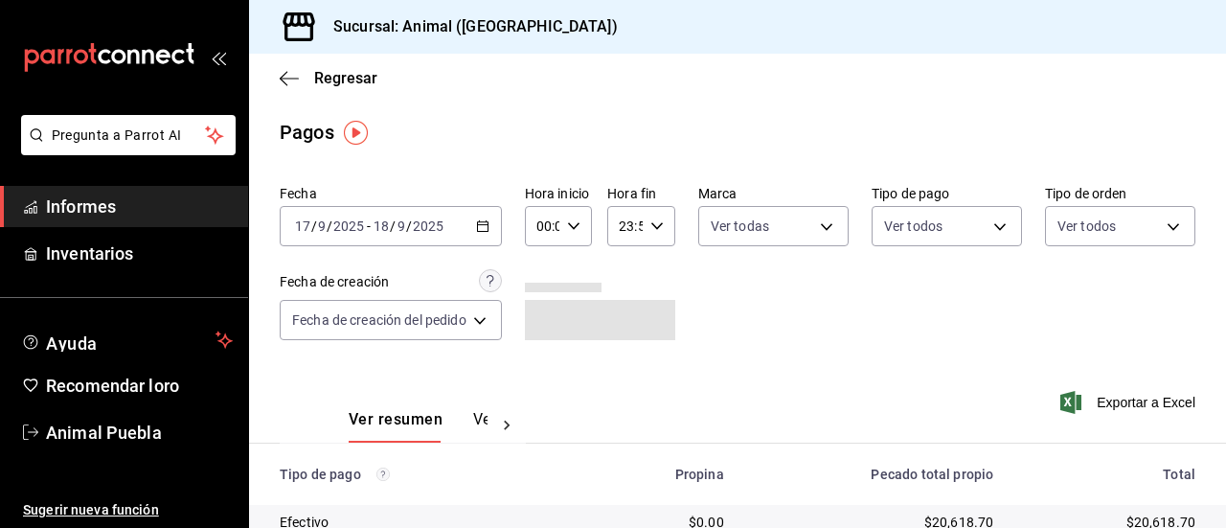
click at [573, 225] on icon "button" at bounding box center [573, 225] width 13 height 13
click at [543, 356] on button "02" at bounding box center [544, 367] width 25 height 38
type input "02:00"
click at [660, 225] on div at bounding box center [613, 264] width 1226 height 528
click at [660, 225] on icon "button" at bounding box center [657, 225] width 13 height 13
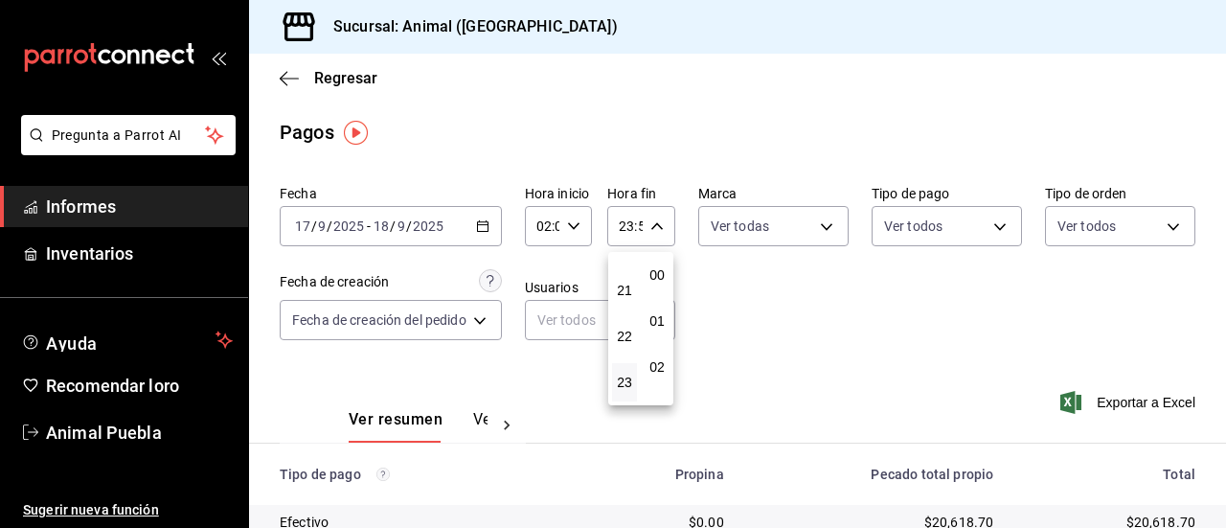
scroll to position [2606, 0]
click at [622, 274] on button "21" at bounding box center [624, 290] width 25 height 38
type input "21:59"
click at [618, 275] on button "03" at bounding box center [624, 267] width 25 height 38
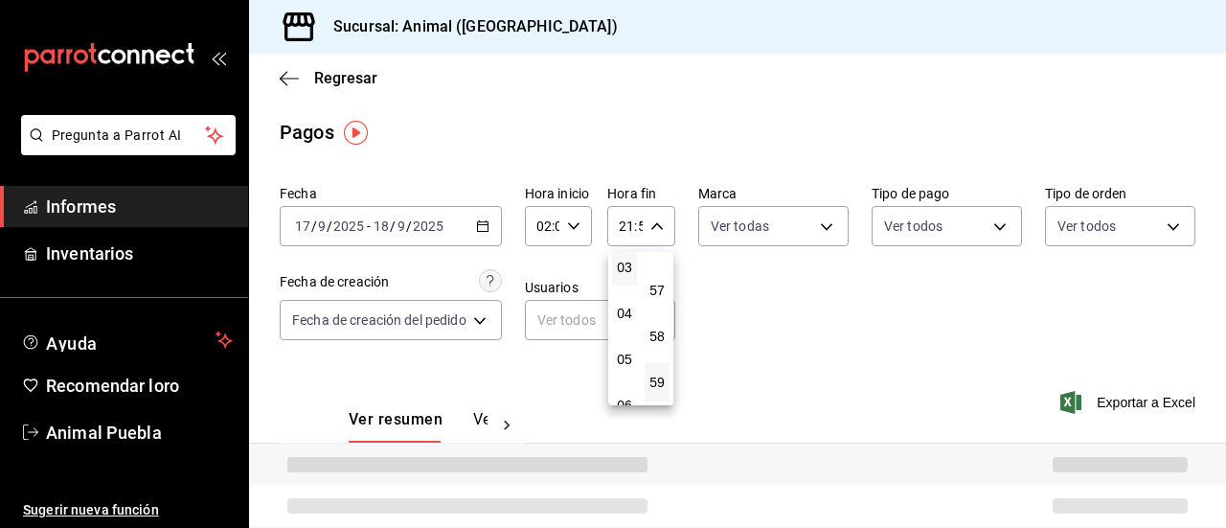
type input "03:59"
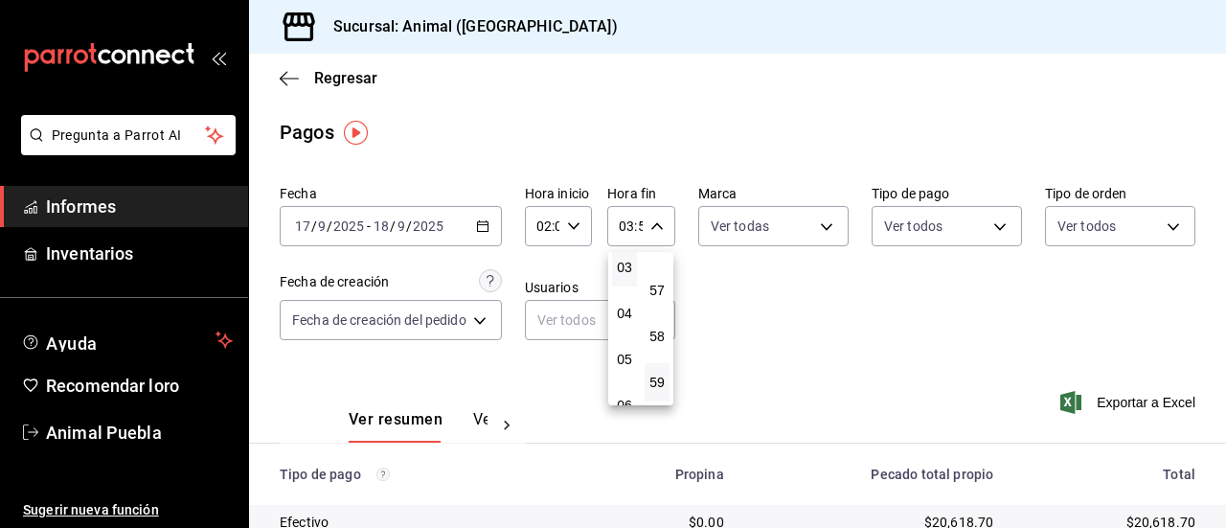
click at [820, 225] on div at bounding box center [613, 264] width 1226 height 528
click at [820, 225] on body "Pregunta a Parrot AI Informes Inventarios Ayuda Recomendar loro Animal Puebla S…" at bounding box center [613, 264] width 1226 height 528
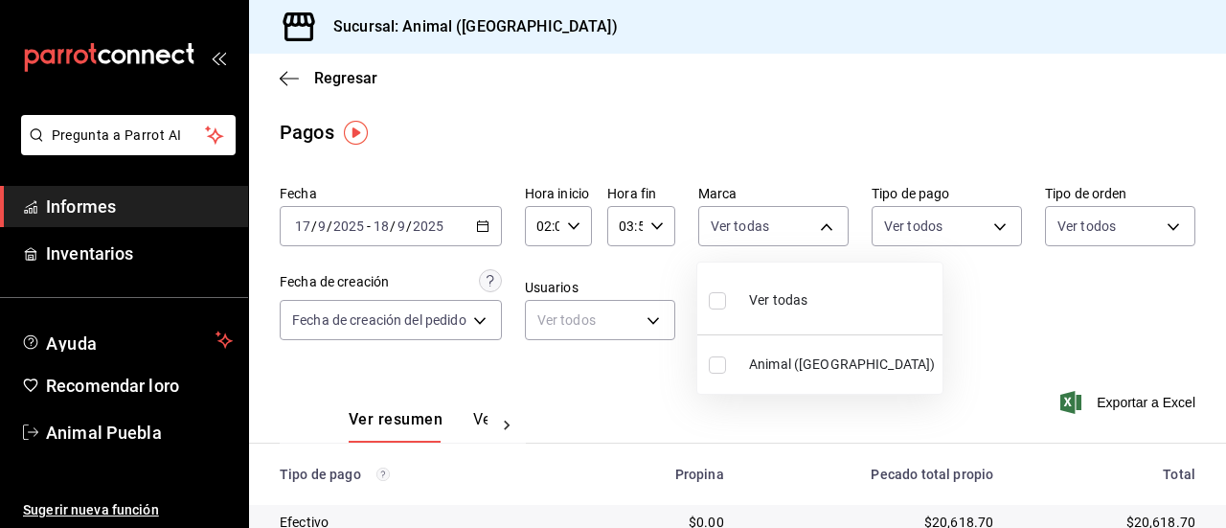
click at [718, 306] on input "checkbox" at bounding box center [717, 300] width 17 height 17
checkbox input "true"
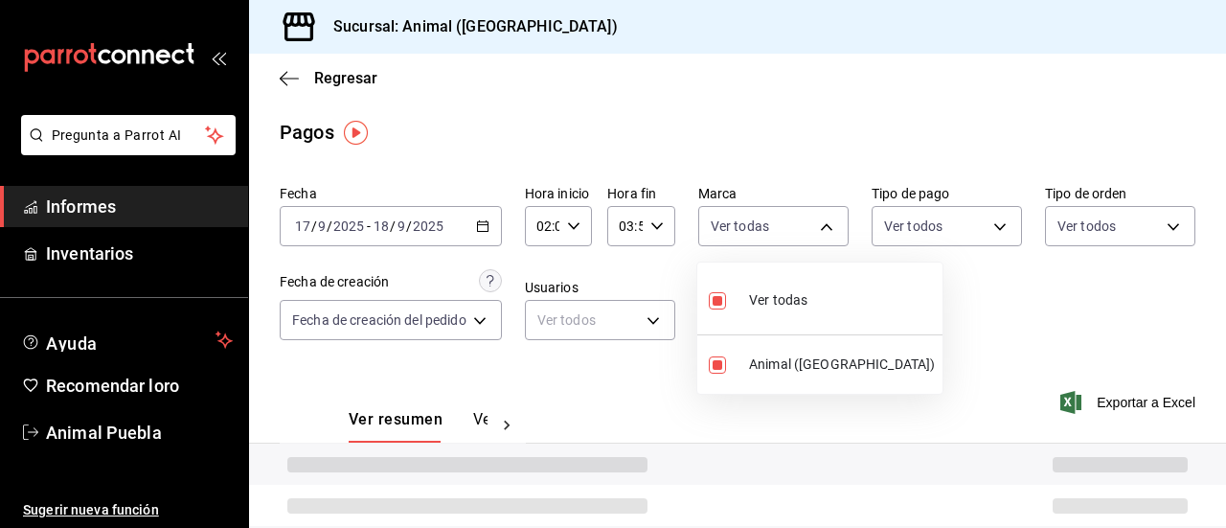
type input "96838179-8fbb-4073-aae3-1789726318c8"
checkbox input "true"
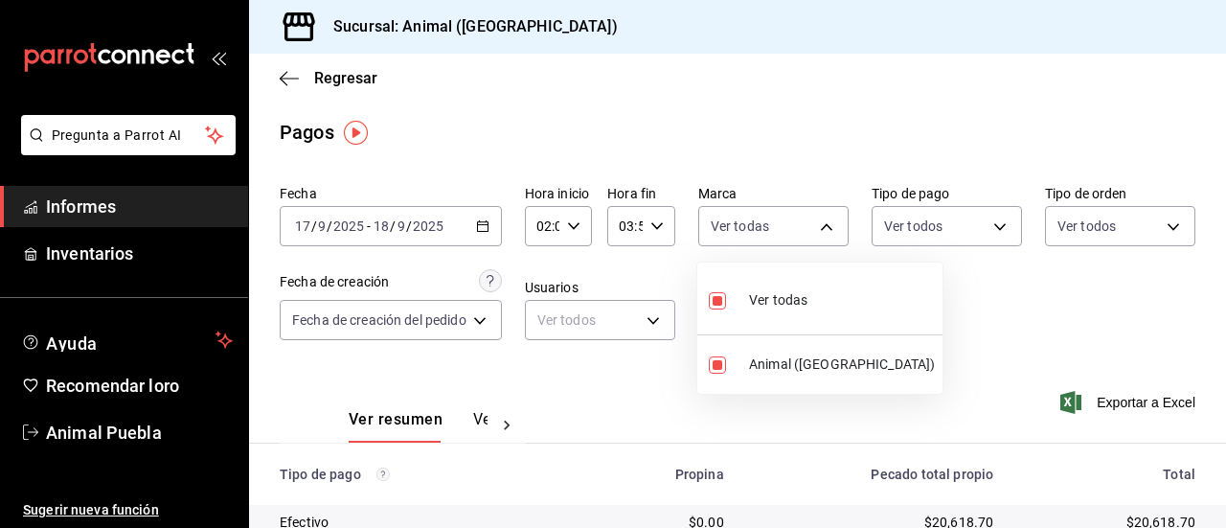
click at [986, 231] on div at bounding box center [613, 264] width 1226 height 528
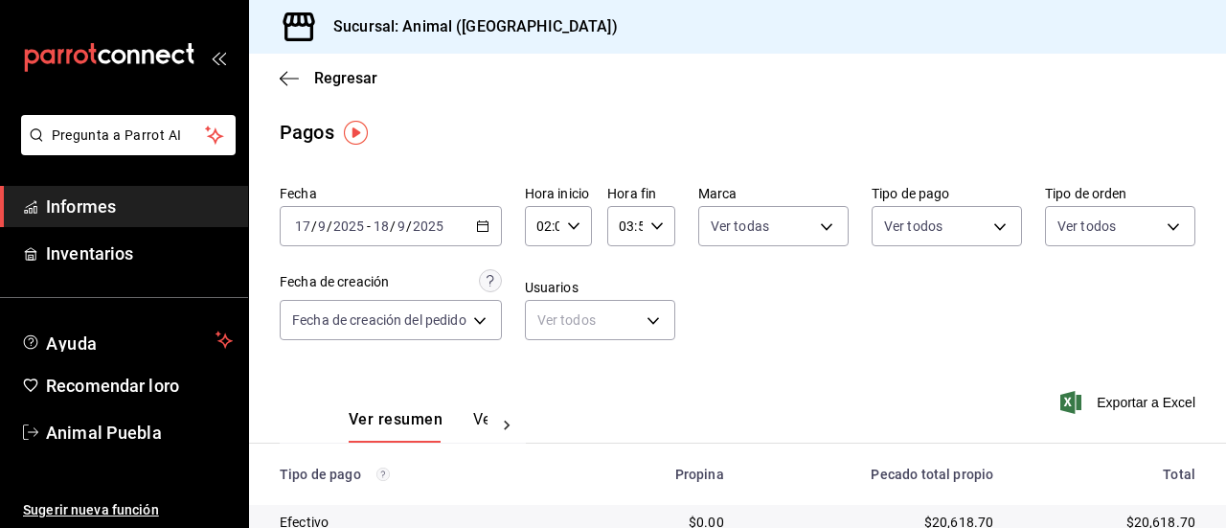
click at [986, 231] on body "Pregunta a Parrot AI Informes Inventarios Ayuda Recomendar loro Animal Puebla S…" at bounding box center [613, 264] width 1226 height 528
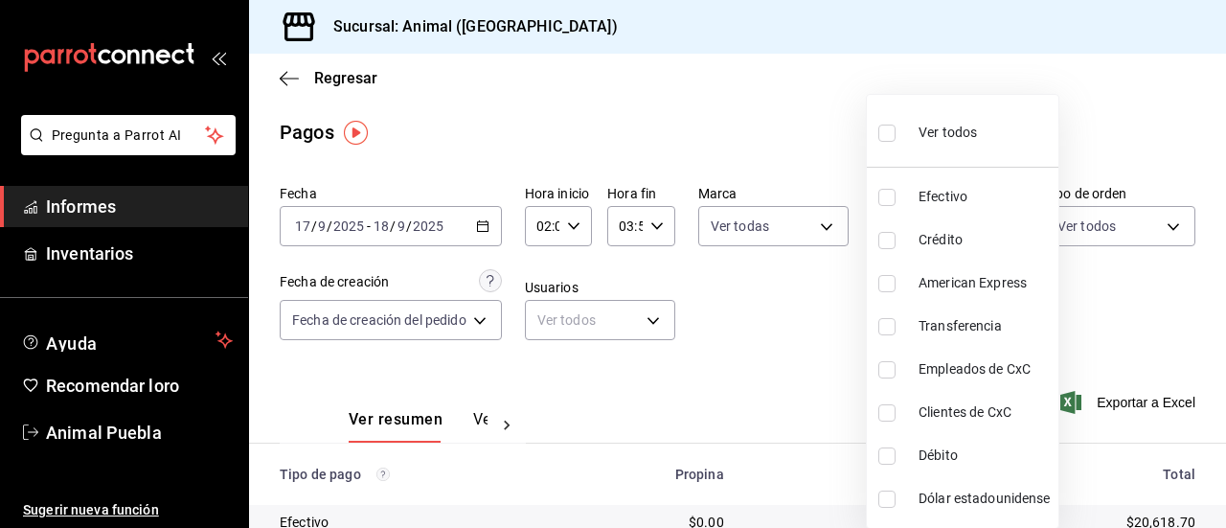
click at [886, 140] on input "checkbox" at bounding box center [887, 133] width 17 height 17
checkbox input "true"
type input "406eaf07-0ba3-476d-b4b3-558a4329142f,8fae7823-7282-42ef-92d0-8abdc0a1b7d2,68543…"
checkbox input "true"
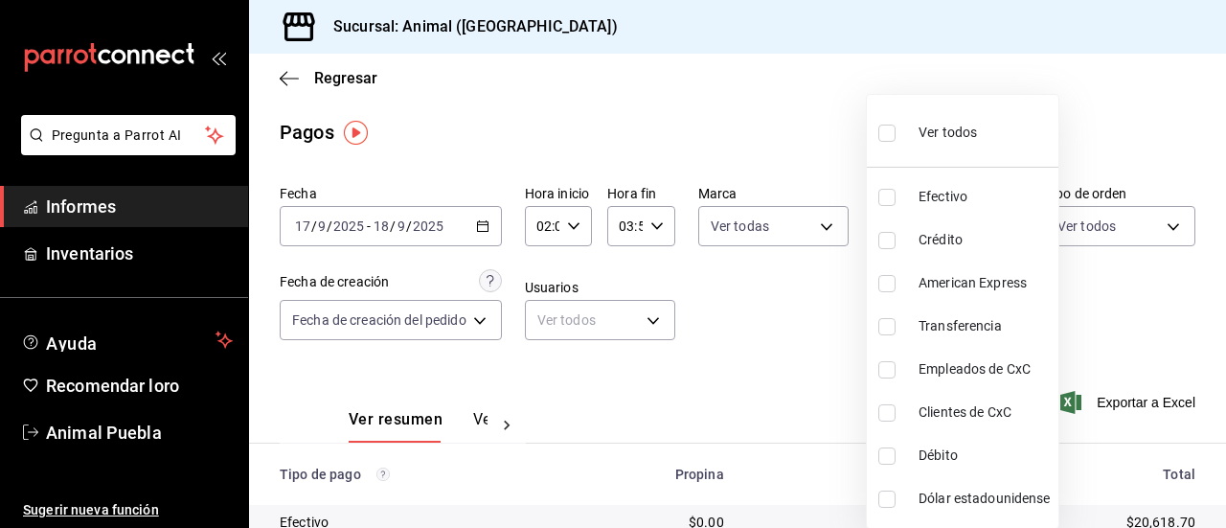
checkbox input "true"
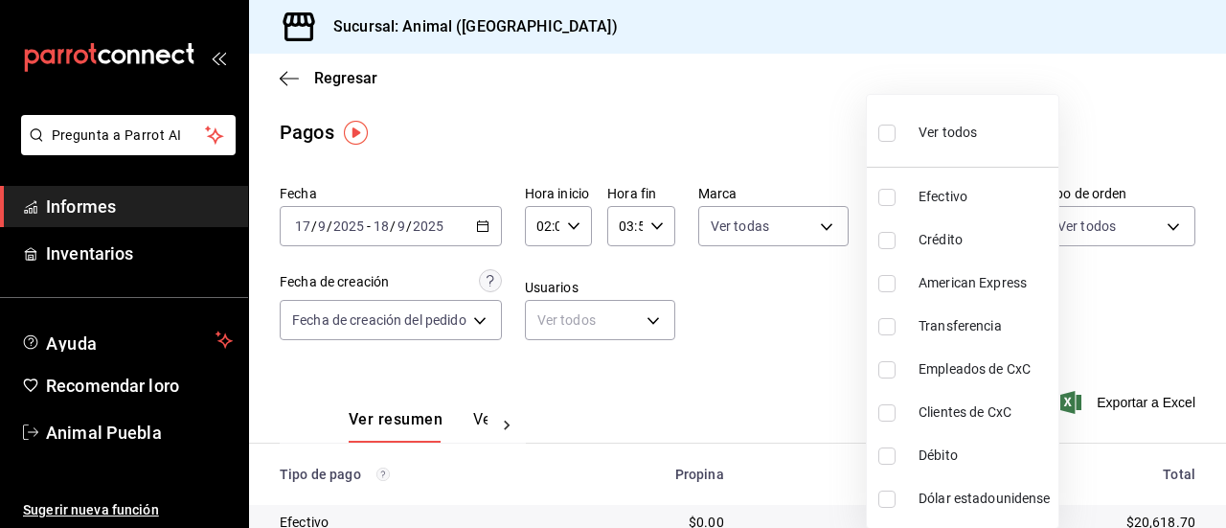
checkbox input "true"
click at [1153, 229] on div at bounding box center [613, 264] width 1226 height 528
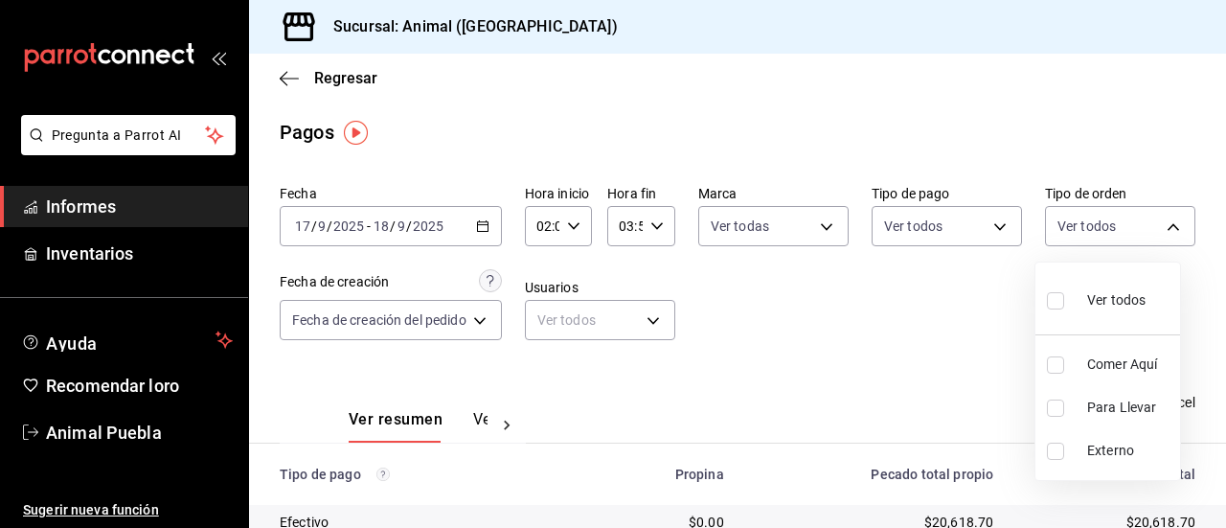
click at [1153, 228] on body "Pregunta a Parrot AI Informes Inventarios Ayuda Recomendar loro Animal Puebla S…" at bounding box center [613, 264] width 1226 height 528
click at [1054, 292] on input "checkbox" at bounding box center [1055, 300] width 17 height 17
checkbox input "true"
type input "89cc3392-1a89-49ed-91c4-e66ea58282e1,025cf6ae-25b7-4698-bb98-3d77af74a196,EXTER…"
checkbox input "true"
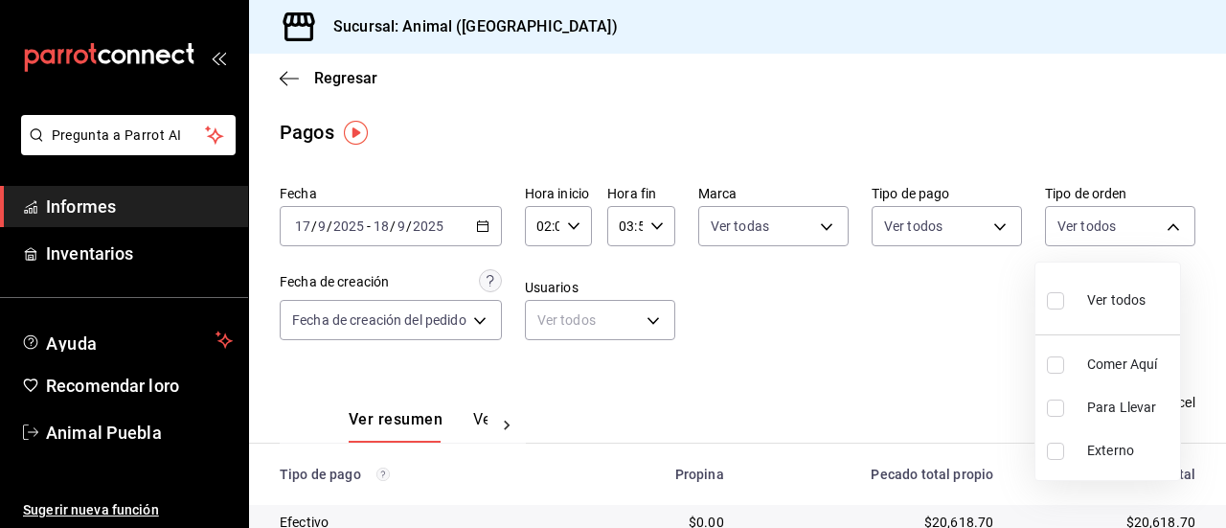
checkbox input "true"
click at [626, 510] on div at bounding box center [613, 264] width 1226 height 528
click at [626, 510] on td "$0.00" at bounding box center [651, 522] width 176 height 34
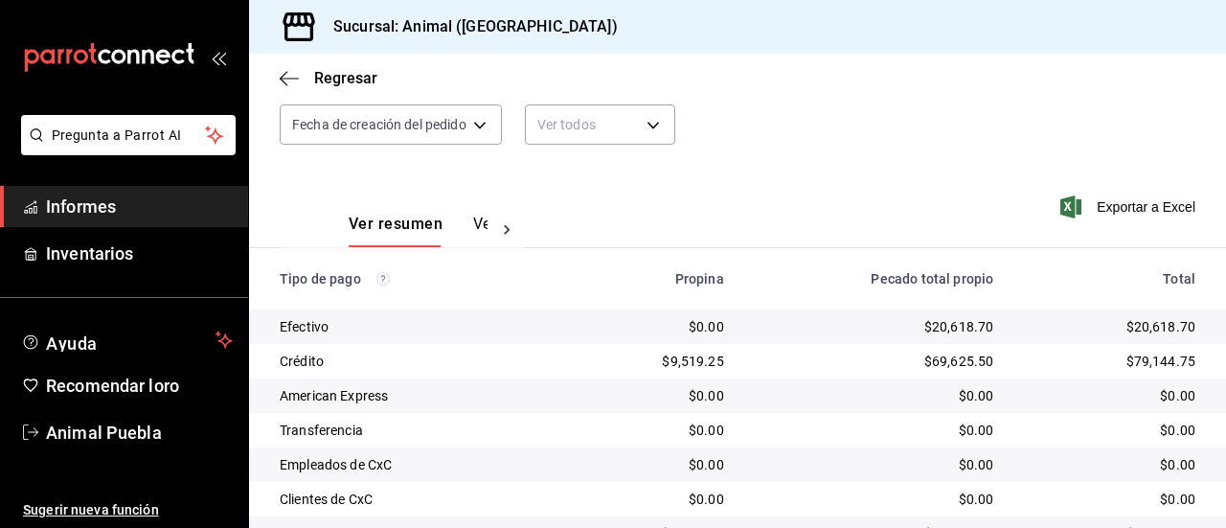
scroll to position [230, 0]
